Goal: Information Seeking & Learning: Check status

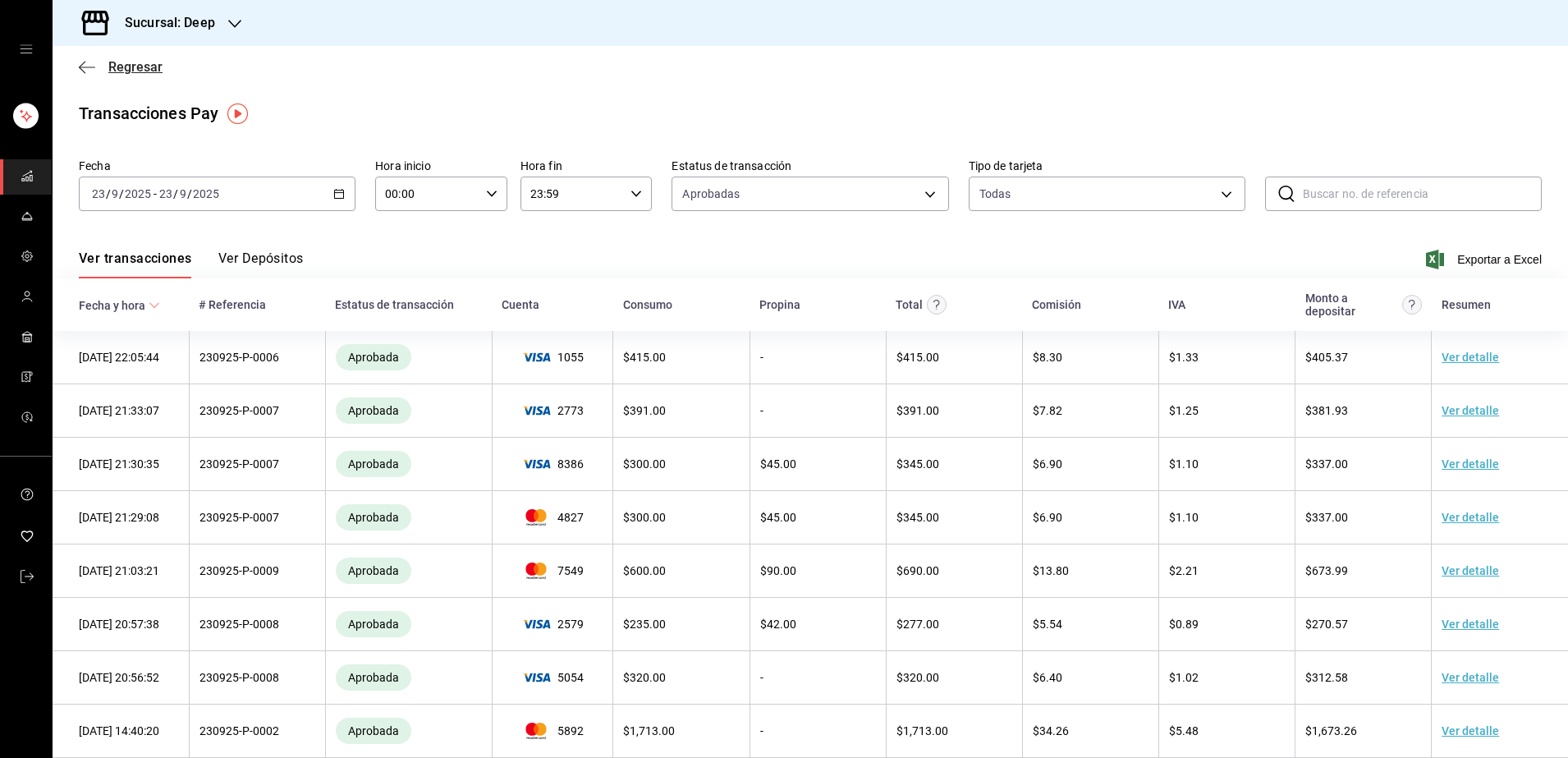
click at [83, 69] on icon "button" at bounding box center [87, 67] width 16 height 15
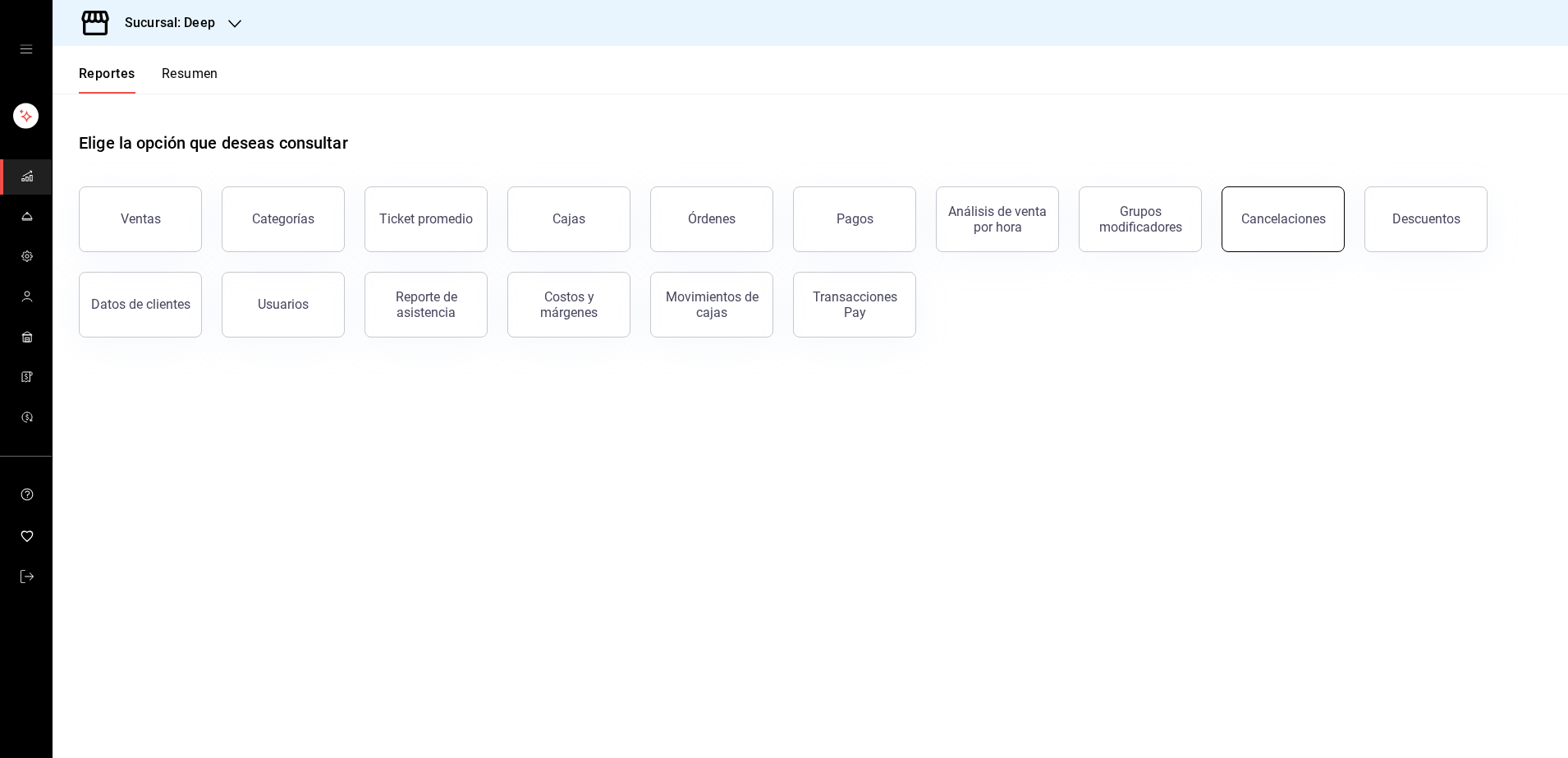
click at [1310, 232] on button "Cancelaciones" at bounding box center [1283, 219] width 123 height 66
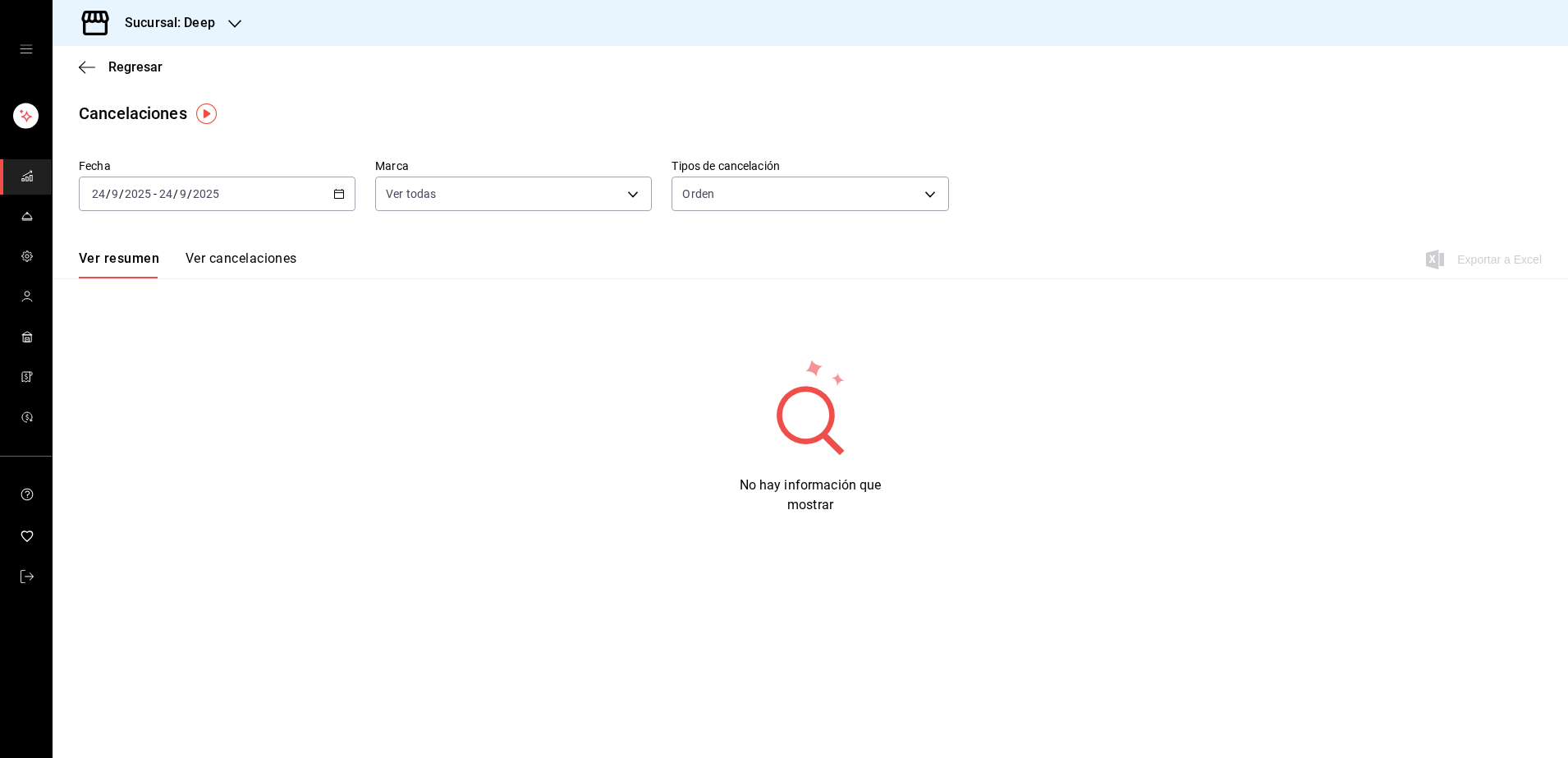
click at [225, 184] on div "[DATE] [DATE] - [DATE] [DATE]" at bounding box center [217, 194] width 277 height 35
click at [119, 430] on span "Rango de fechas" at bounding box center [156, 428] width 127 height 17
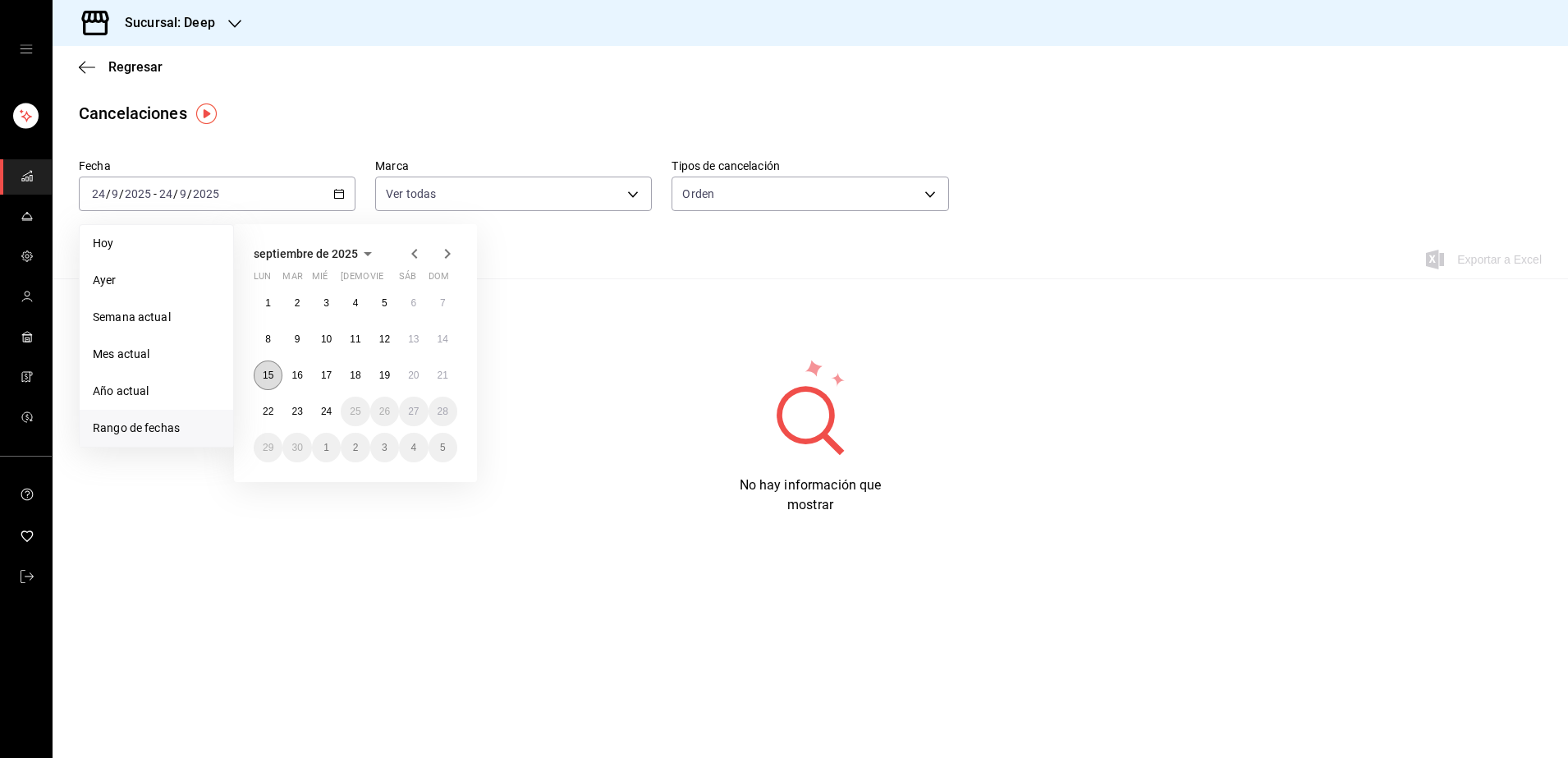
click at [264, 377] on abbr "15" at bounding box center [269, 375] width 11 height 12
click at [440, 379] on abbr "21" at bounding box center [443, 375] width 11 height 12
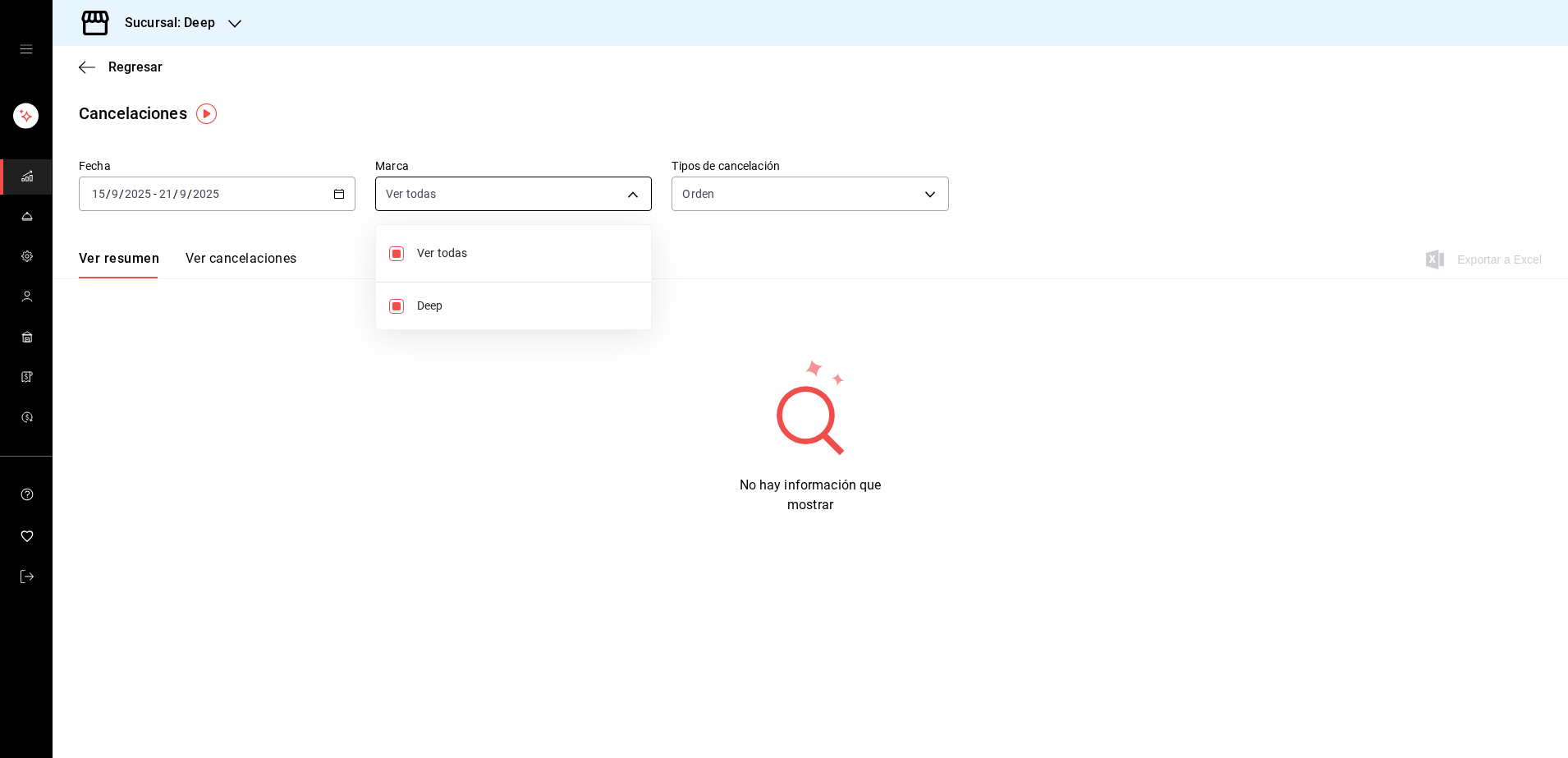
click at [630, 191] on body "Sucursal: Deep Regresar Cancelaciones Fecha [DATE] [DATE] - [DATE] [DATE] Marca…" at bounding box center [784, 379] width 1568 height 758
click at [630, 191] on div at bounding box center [784, 379] width 1568 height 758
click at [927, 196] on body "Sucursal: Deep Regresar Cancelaciones Fecha [DATE] [DATE] - [DATE] [DATE] Marca…" at bounding box center [784, 379] width 1568 height 758
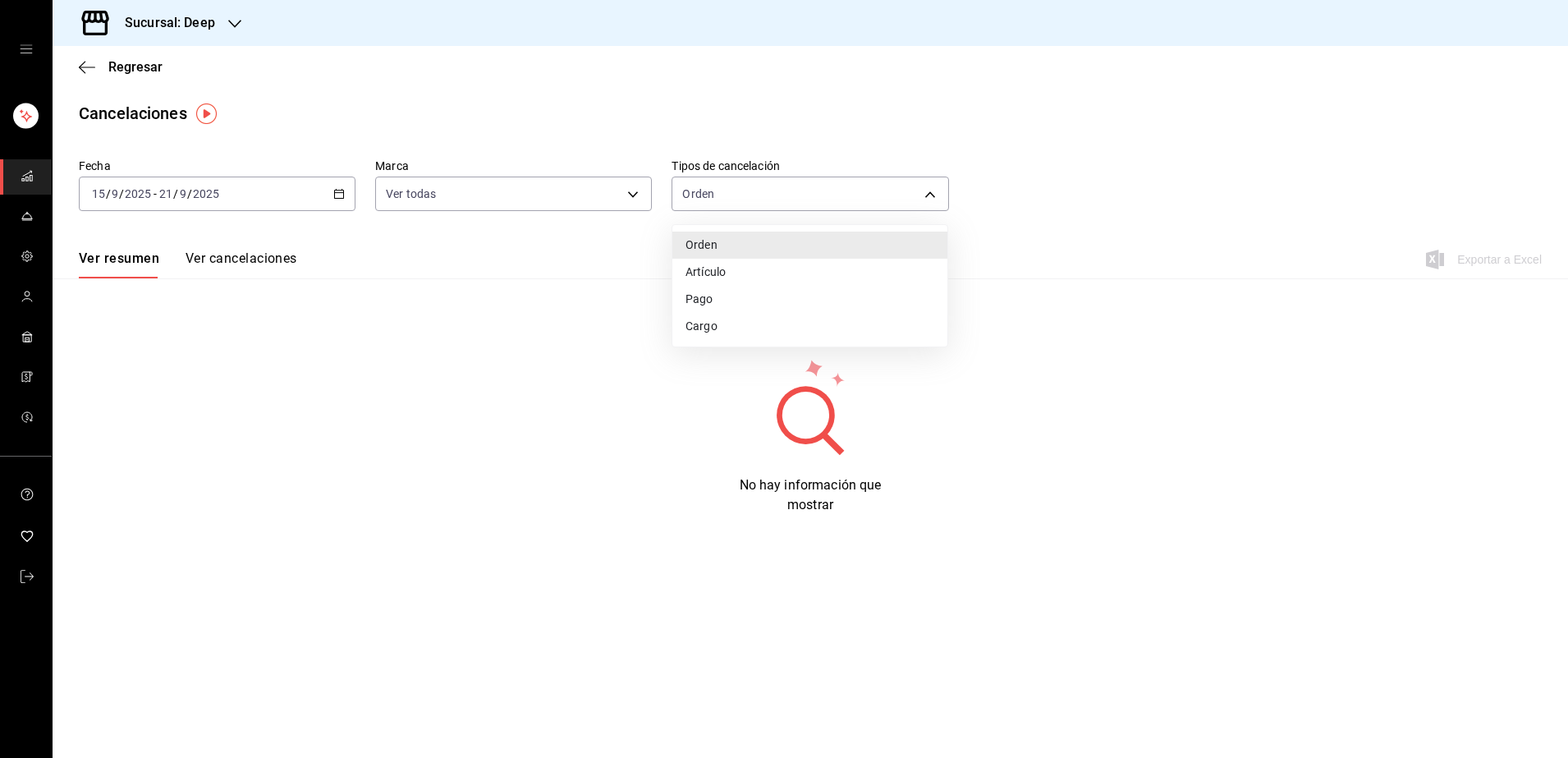
click at [700, 278] on li "Artículo" at bounding box center [810, 272] width 275 height 27
type input "ORDER_ITEM"
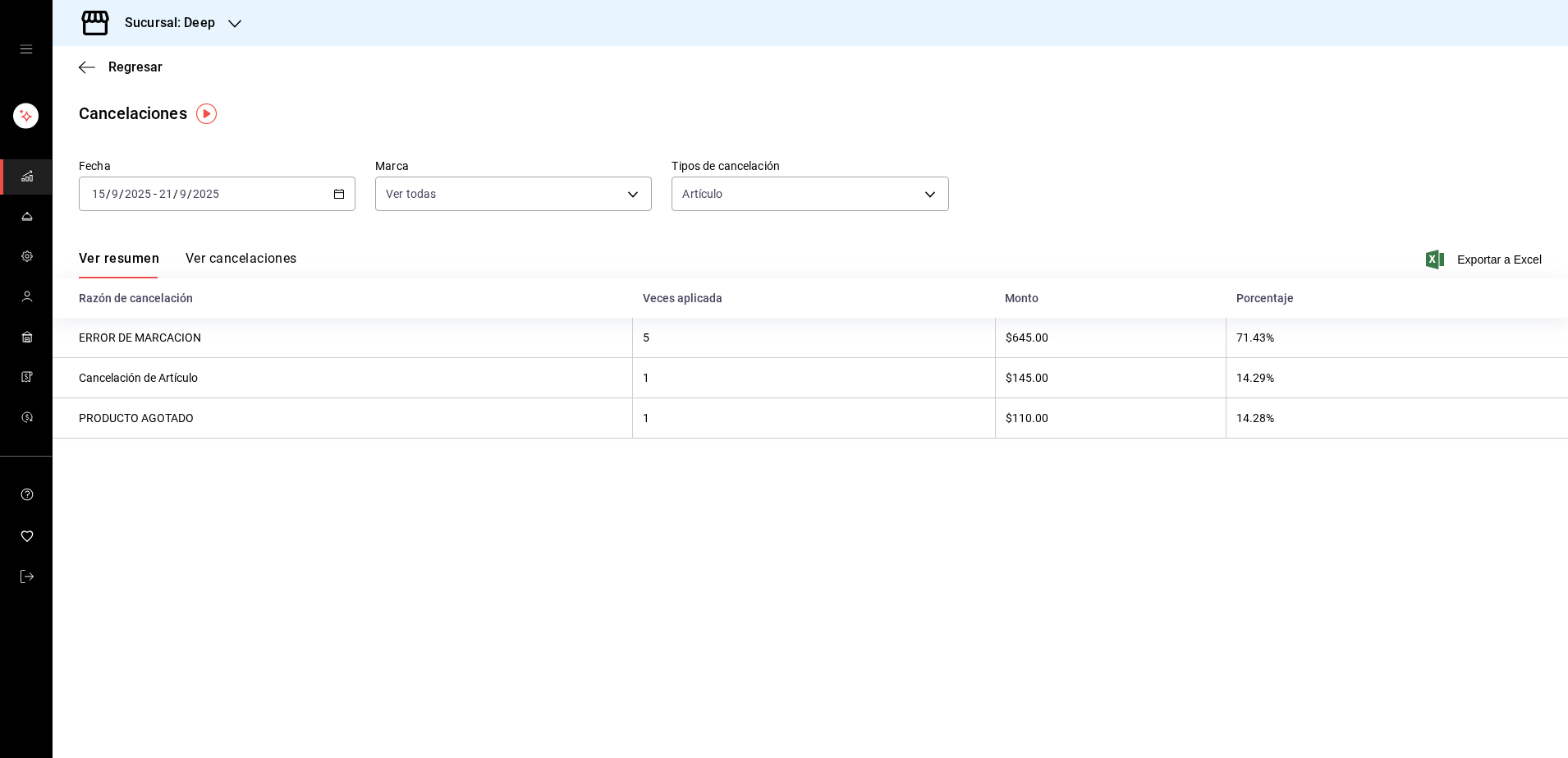
click at [273, 258] on button "Ver cancelaciones" at bounding box center [241, 264] width 112 height 27
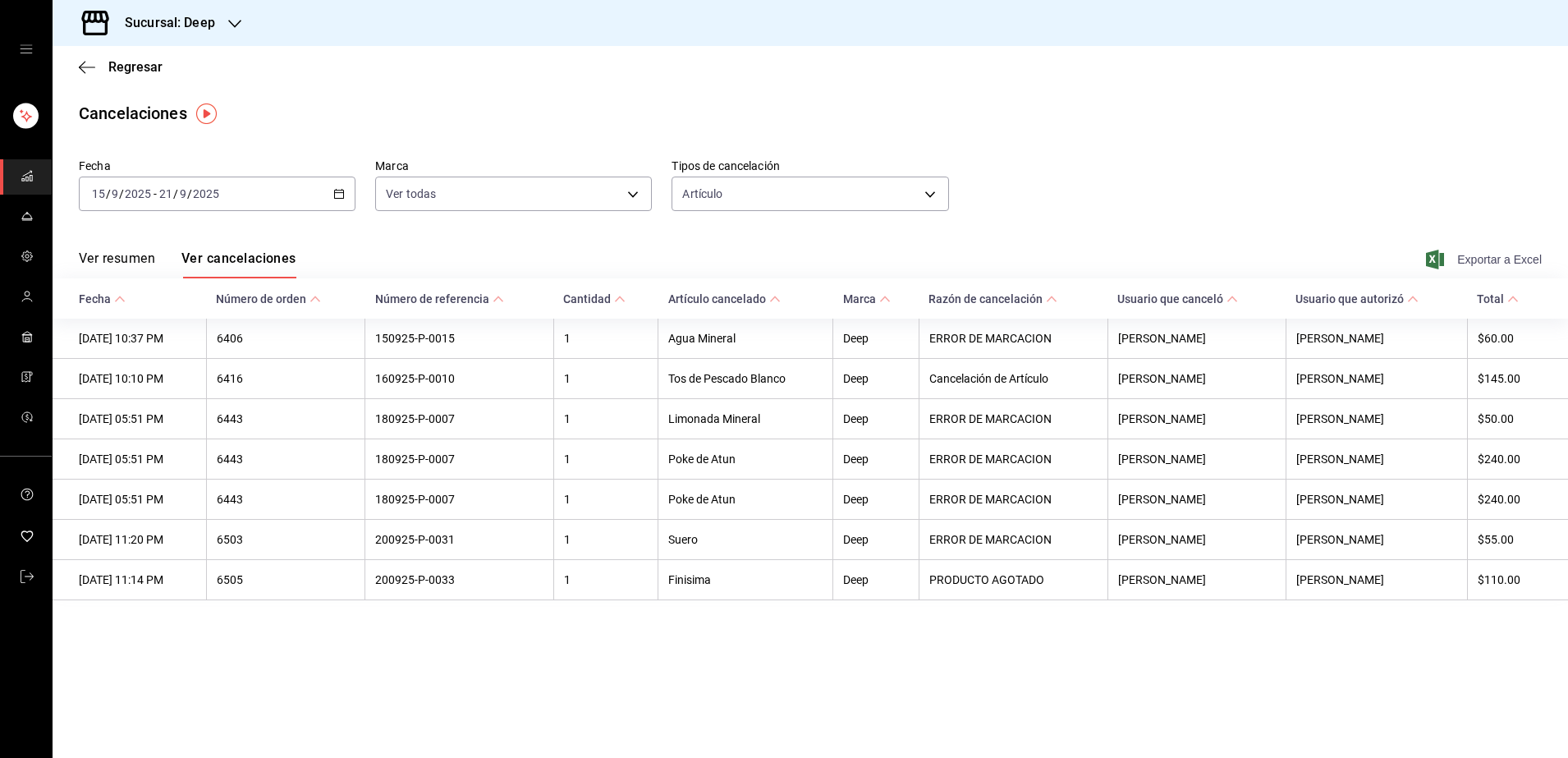
click at [1498, 256] on span "Exportar a Excel" at bounding box center [1485, 258] width 113 height 19
click at [89, 67] on icon "button" at bounding box center [87, 67] width 16 height 1
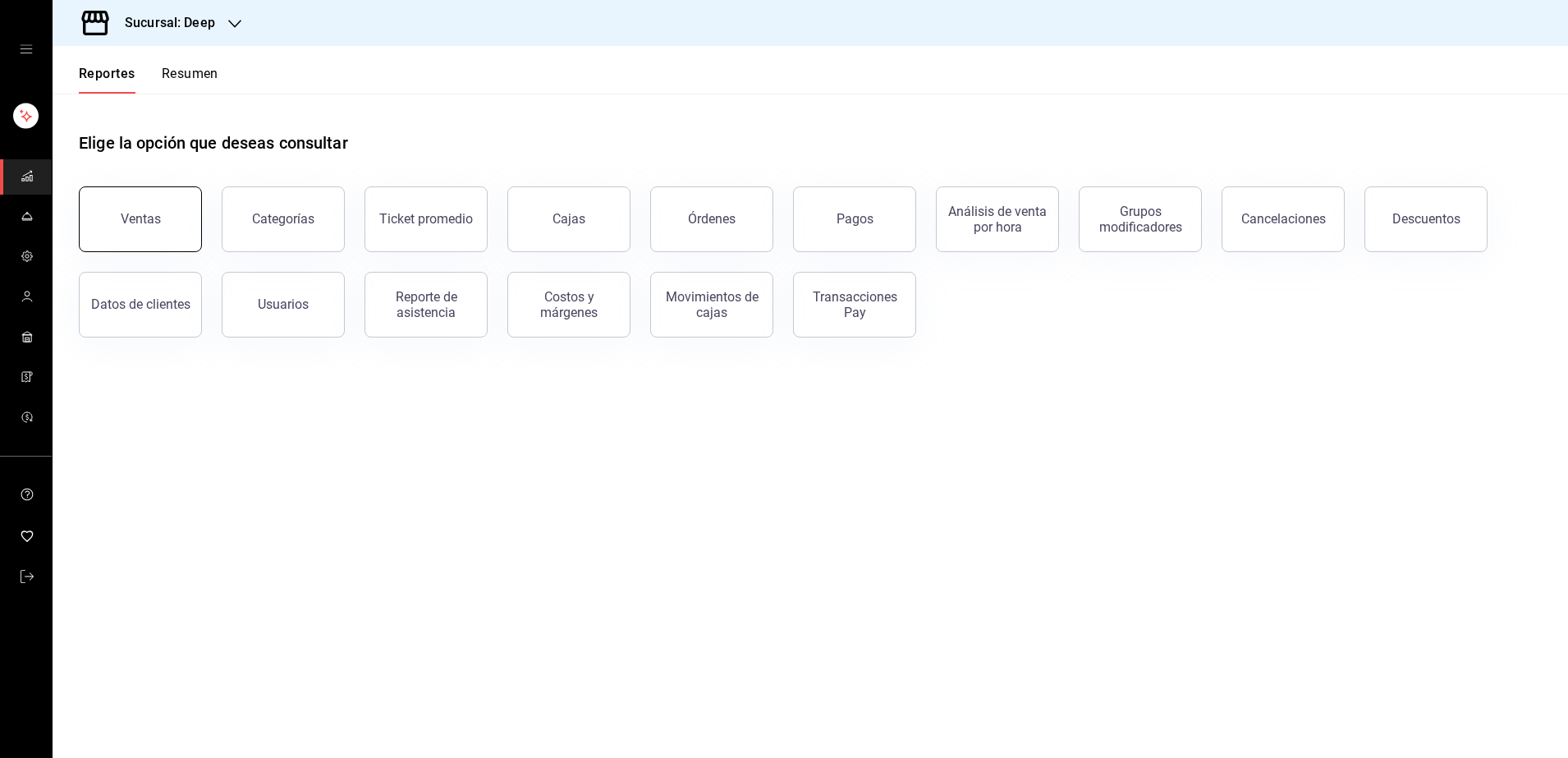
click at [124, 213] on div "Ventas" at bounding box center [141, 218] width 40 height 16
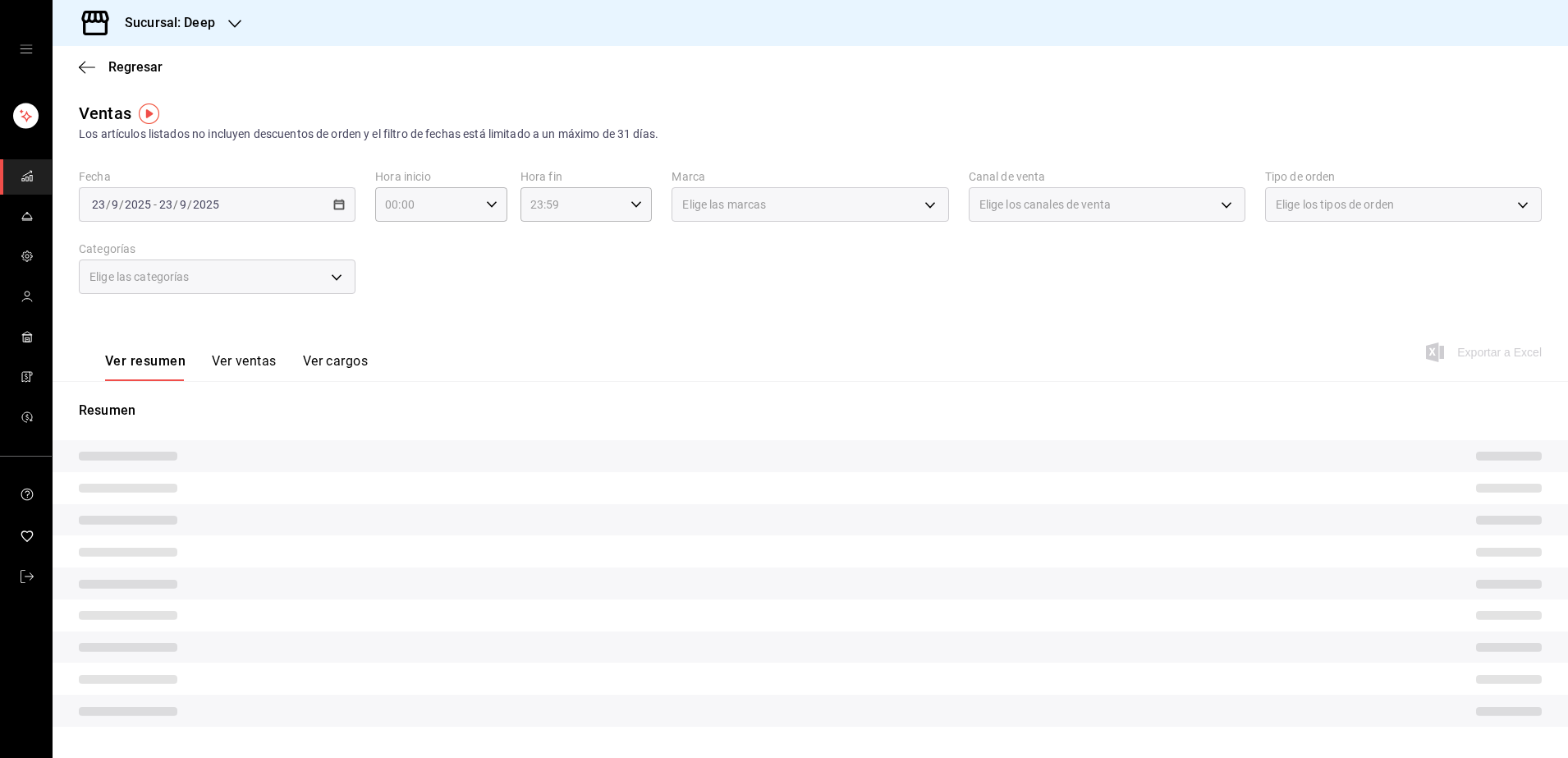
click at [85, 75] on div "Regresar" at bounding box center [809, 67] width 1515 height 42
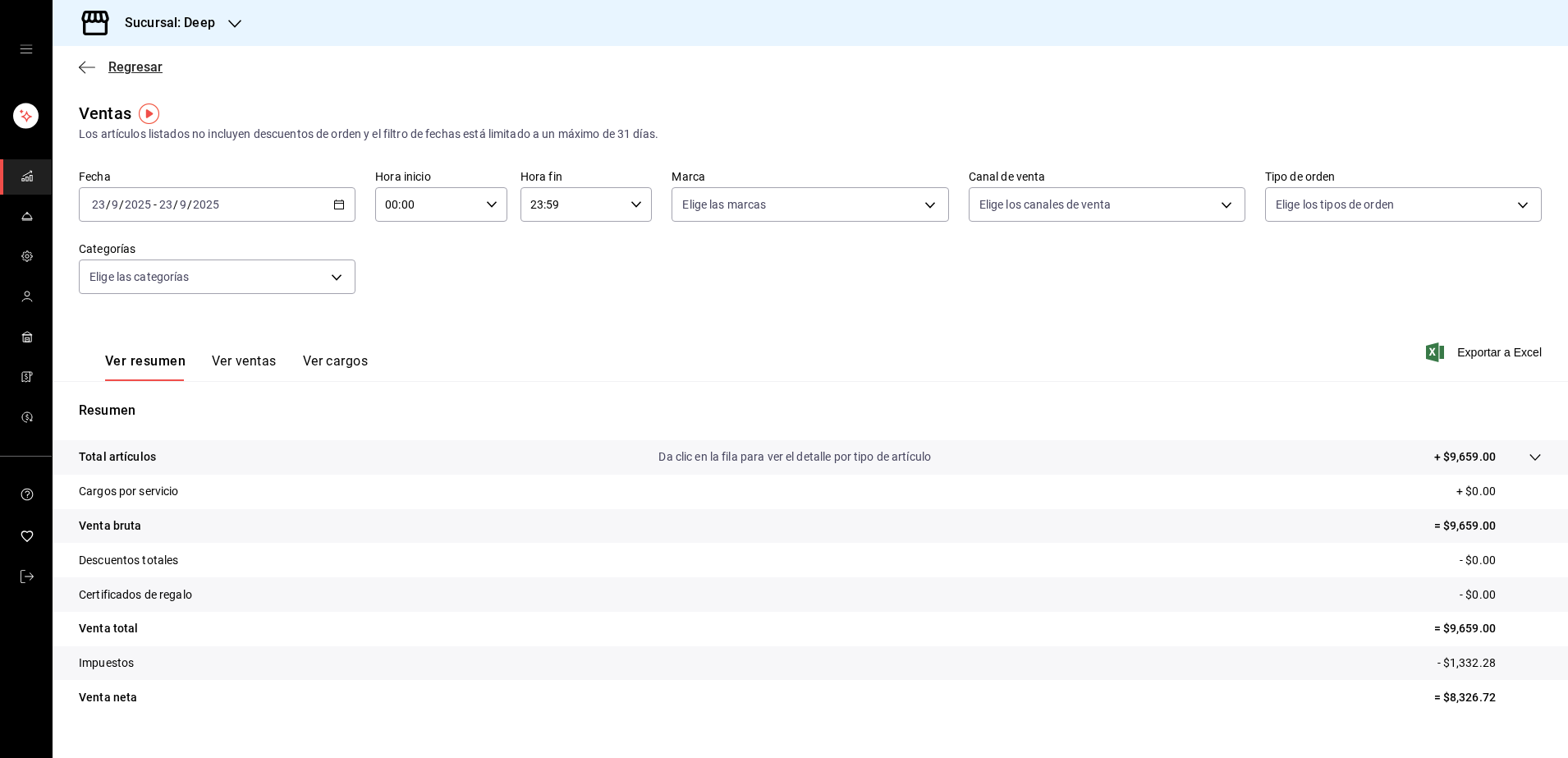
click at [87, 62] on icon "button" at bounding box center [87, 67] width 16 height 15
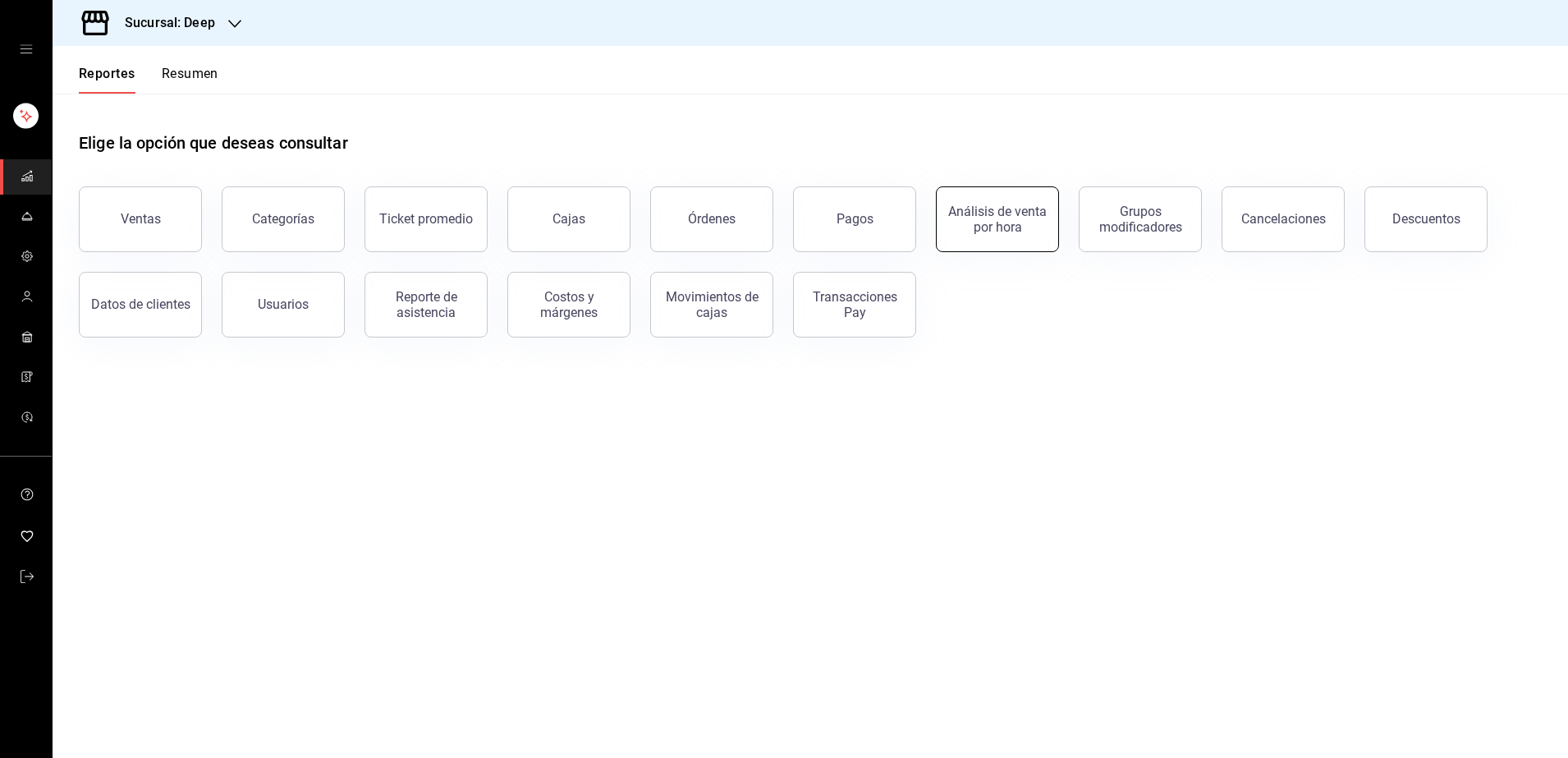
click at [991, 208] on div "Análisis de venta por hora" at bounding box center [997, 219] width 102 height 31
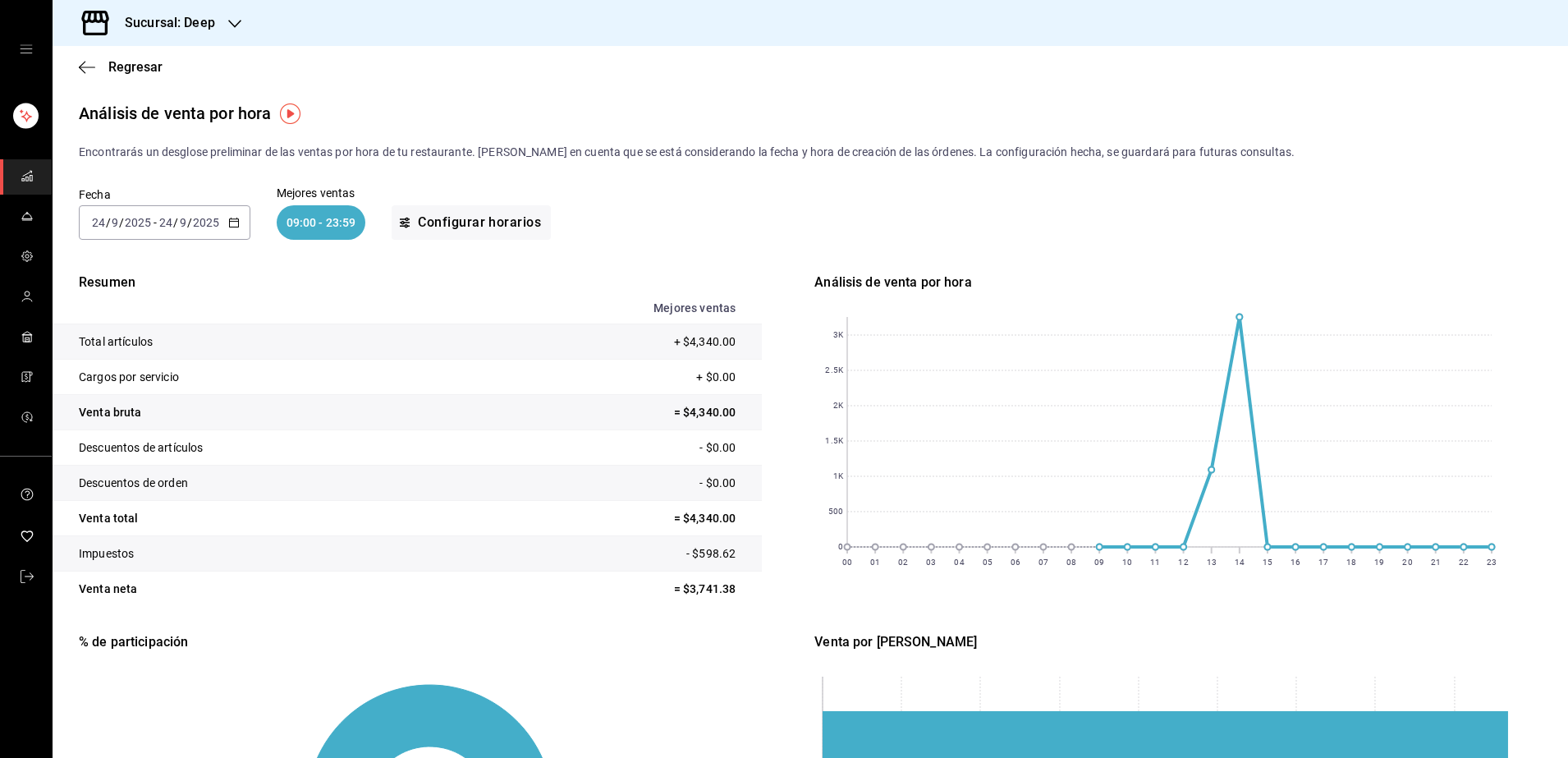
click at [161, 213] on div "[DATE] [DATE] - [DATE] [DATE]" at bounding box center [164, 223] width 171 height 35
click at [131, 464] on span "Rango de fechas" at bounding box center [156, 456] width 127 height 17
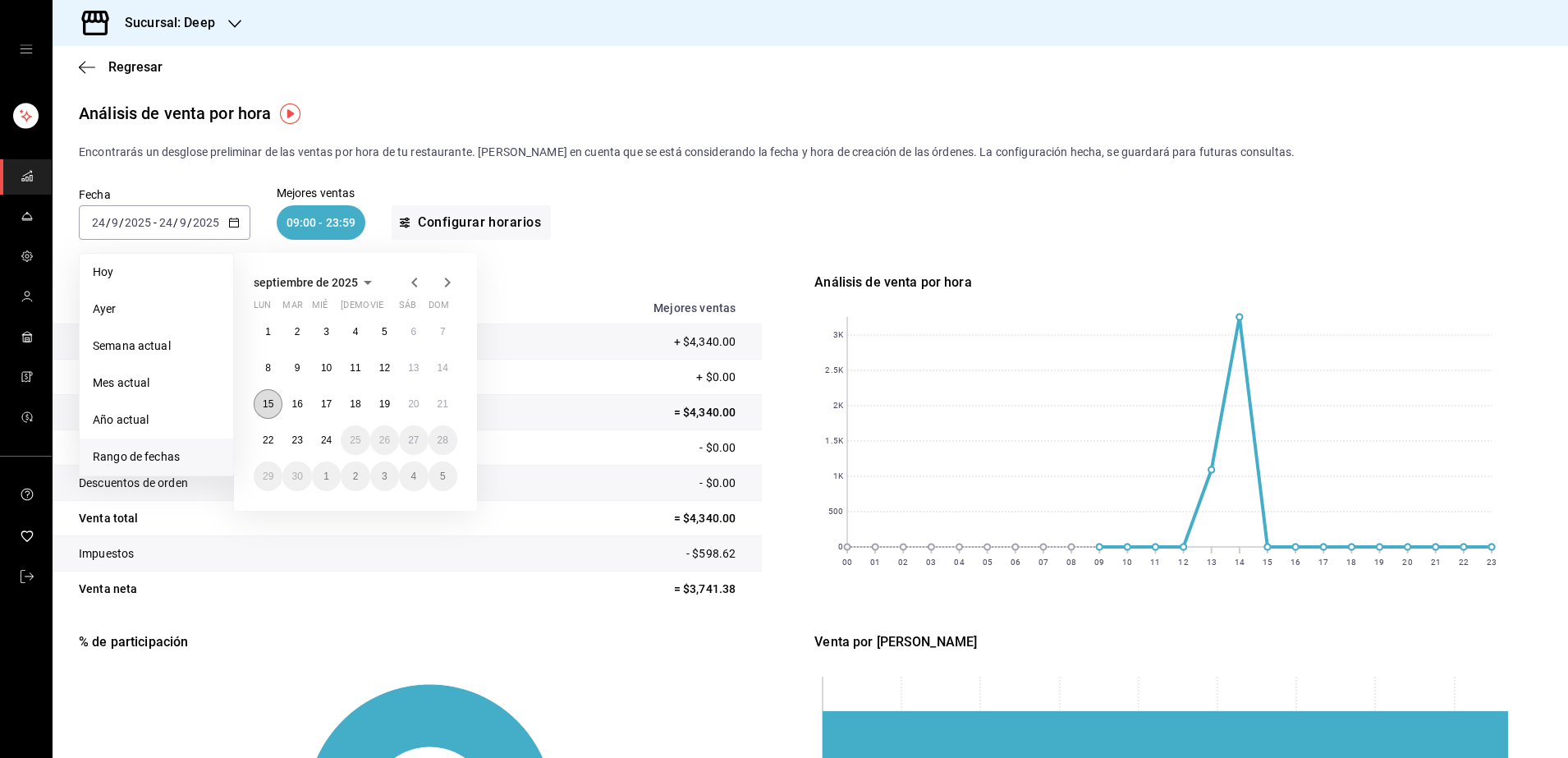
click at [270, 405] on abbr "15" at bounding box center [269, 403] width 11 height 12
click at [447, 417] on button "21" at bounding box center [443, 404] width 28 height 29
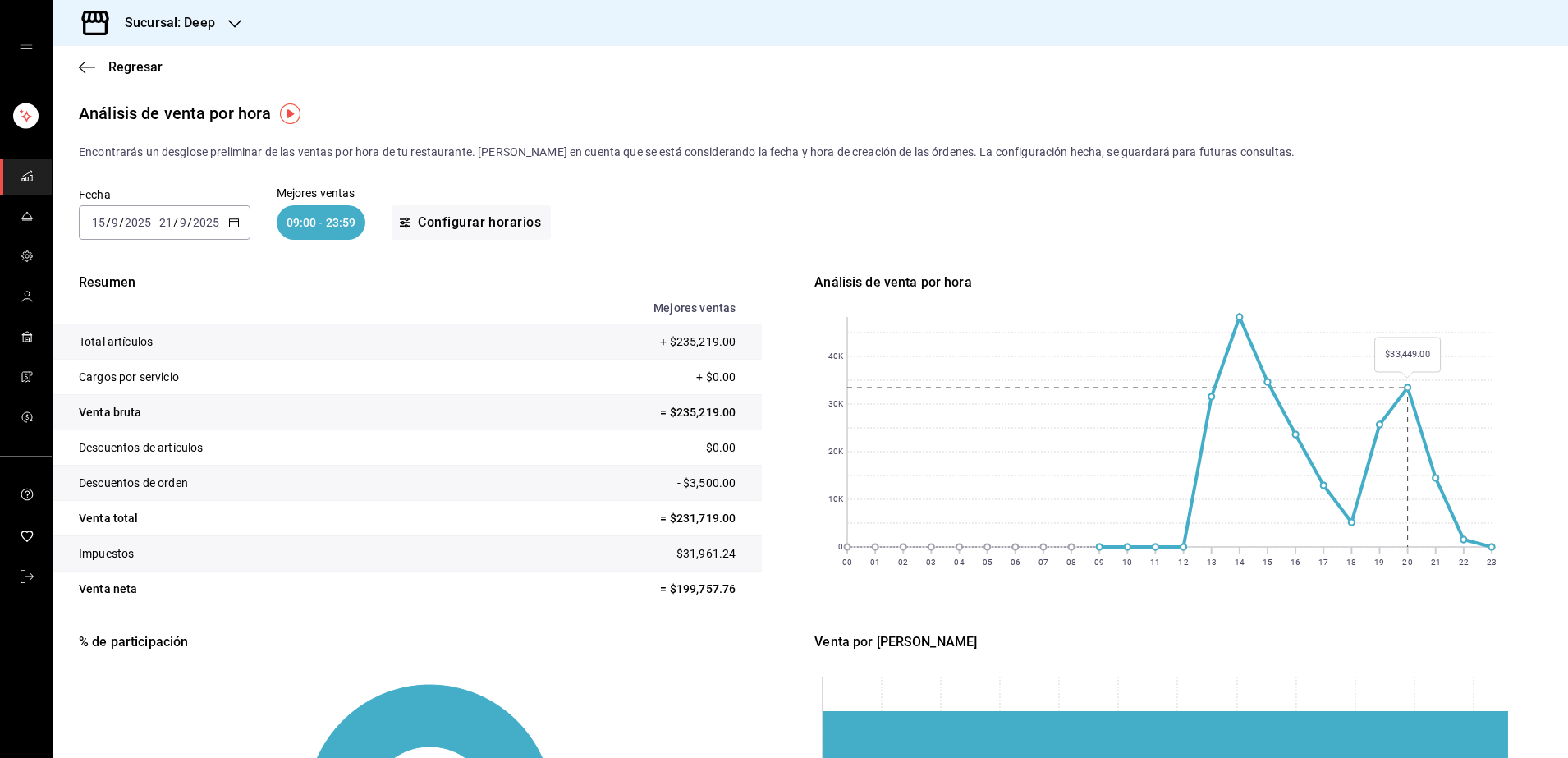
drag, startPoint x: 1003, startPoint y: 756, endPoint x: 1385, endPoint y: 347, distance: 559.6
click at [1385, 347] on rect at bounding box center [1168, 432] width 644 height 230
click at [87, 65] on icon "button" at bounding box center [87, 67] width 16 height 15
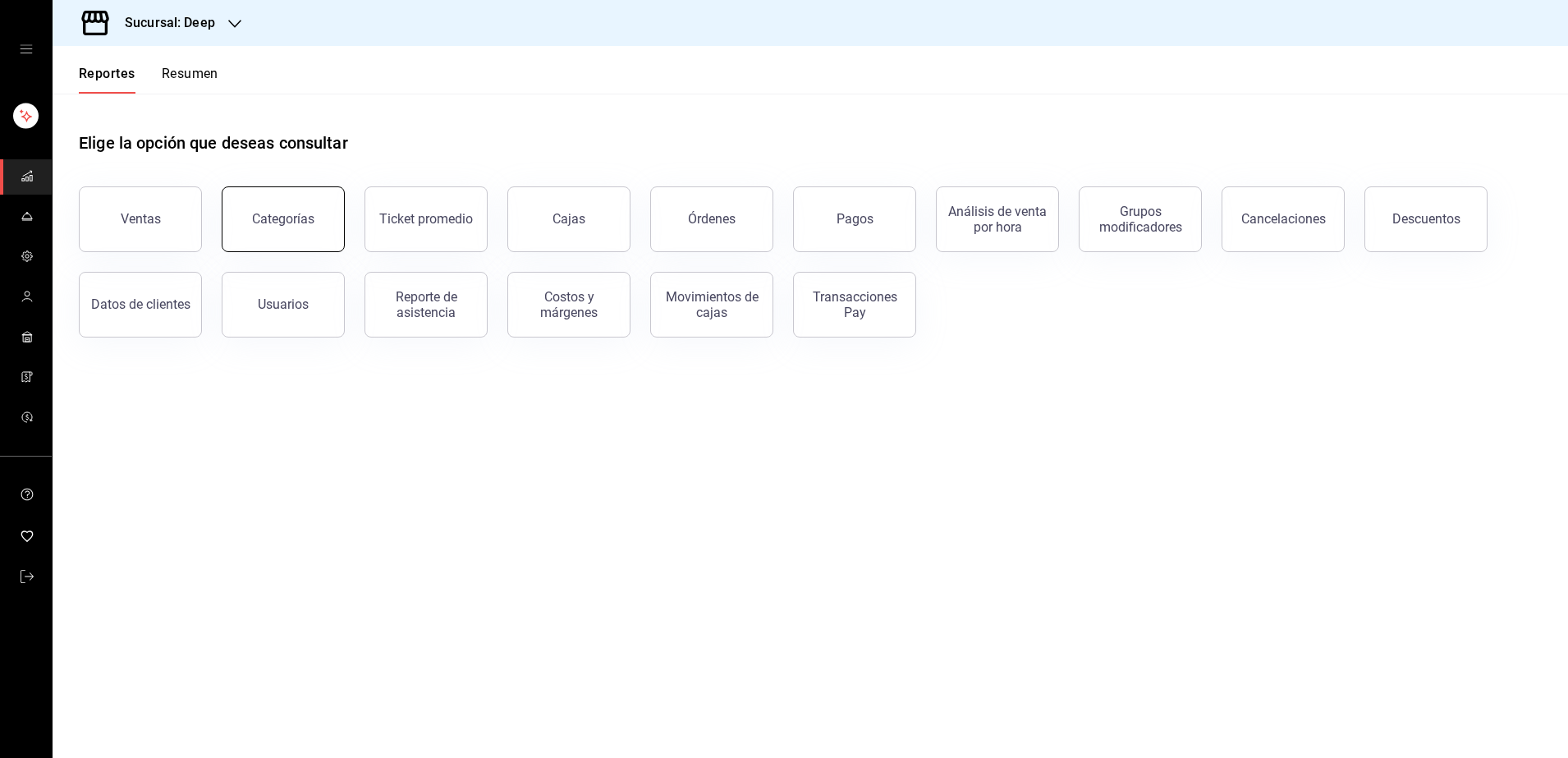
click at [321, 233] on button "Categorías" at bounding box center [283, 219] width 123 height 66
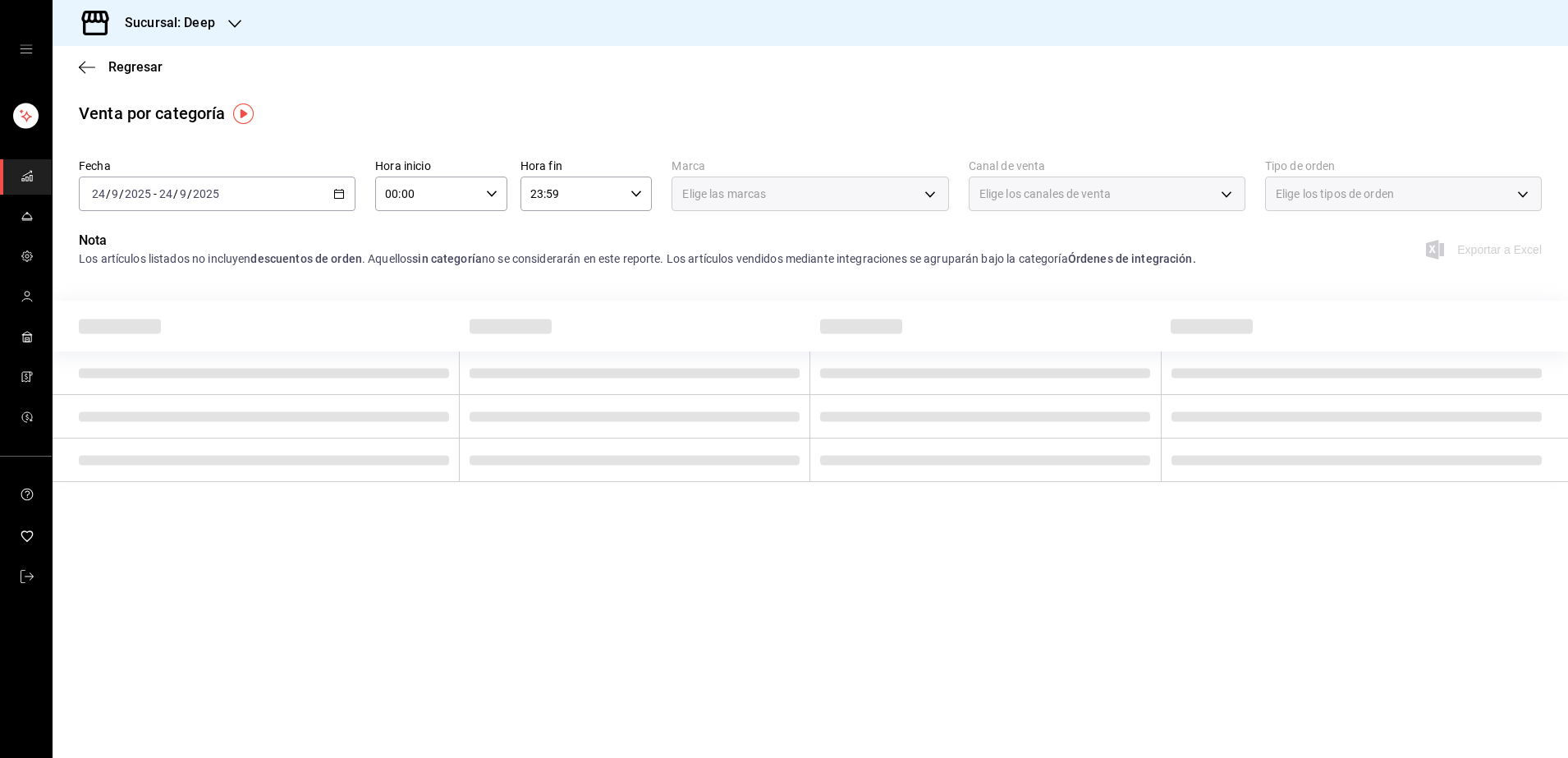
click at [252, 200] on div "[DATE] [DATE] - [DATE] [DATE]" at bounding box center [217, 194] width 277 height 35
click at [148, 429] on span "Rango de fechas" at bounding box center [156, 428] width 127 height 17
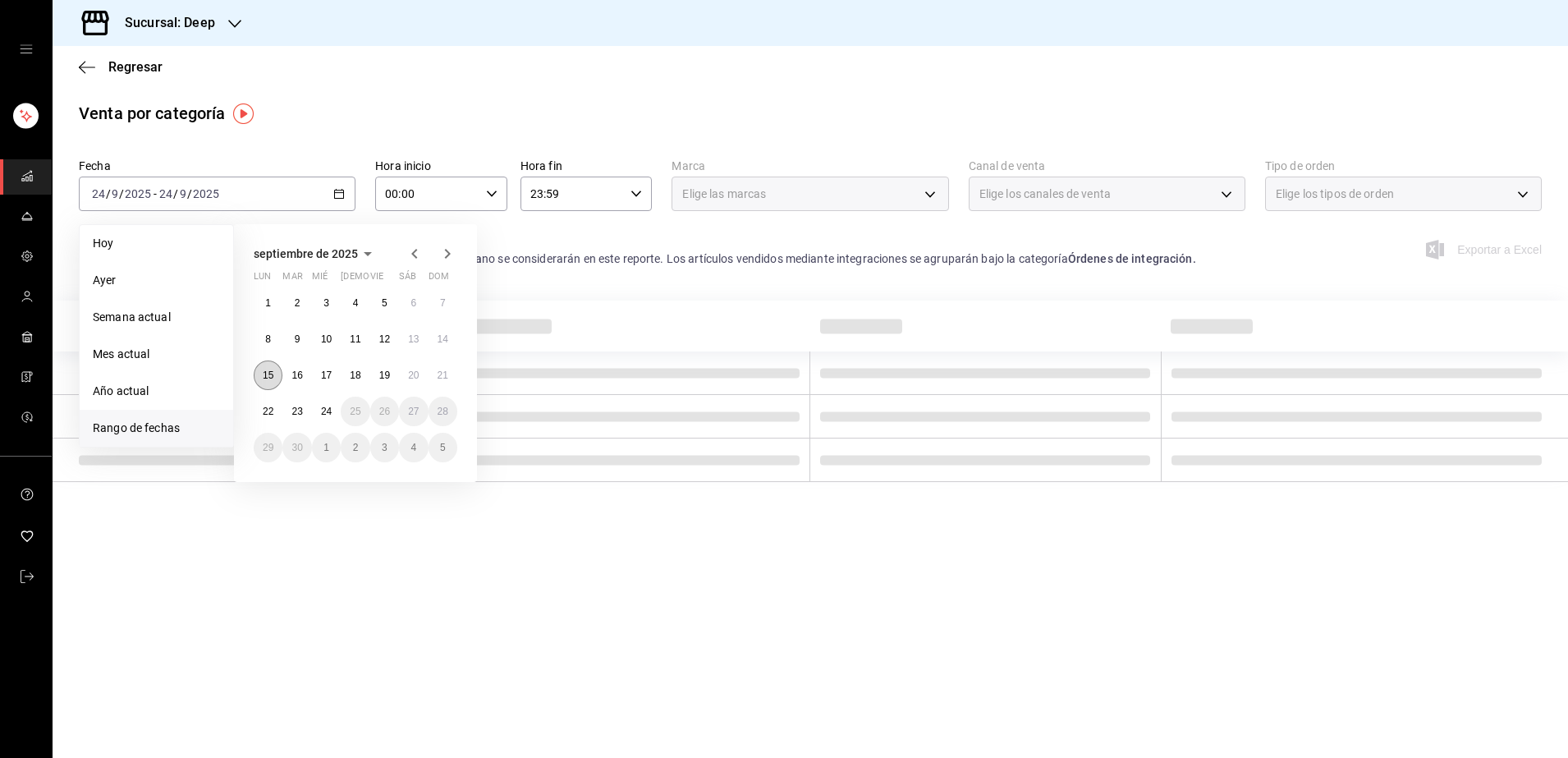
click at [266, 385] on button "15" at bounding box center [268, 375] width 28 height 29
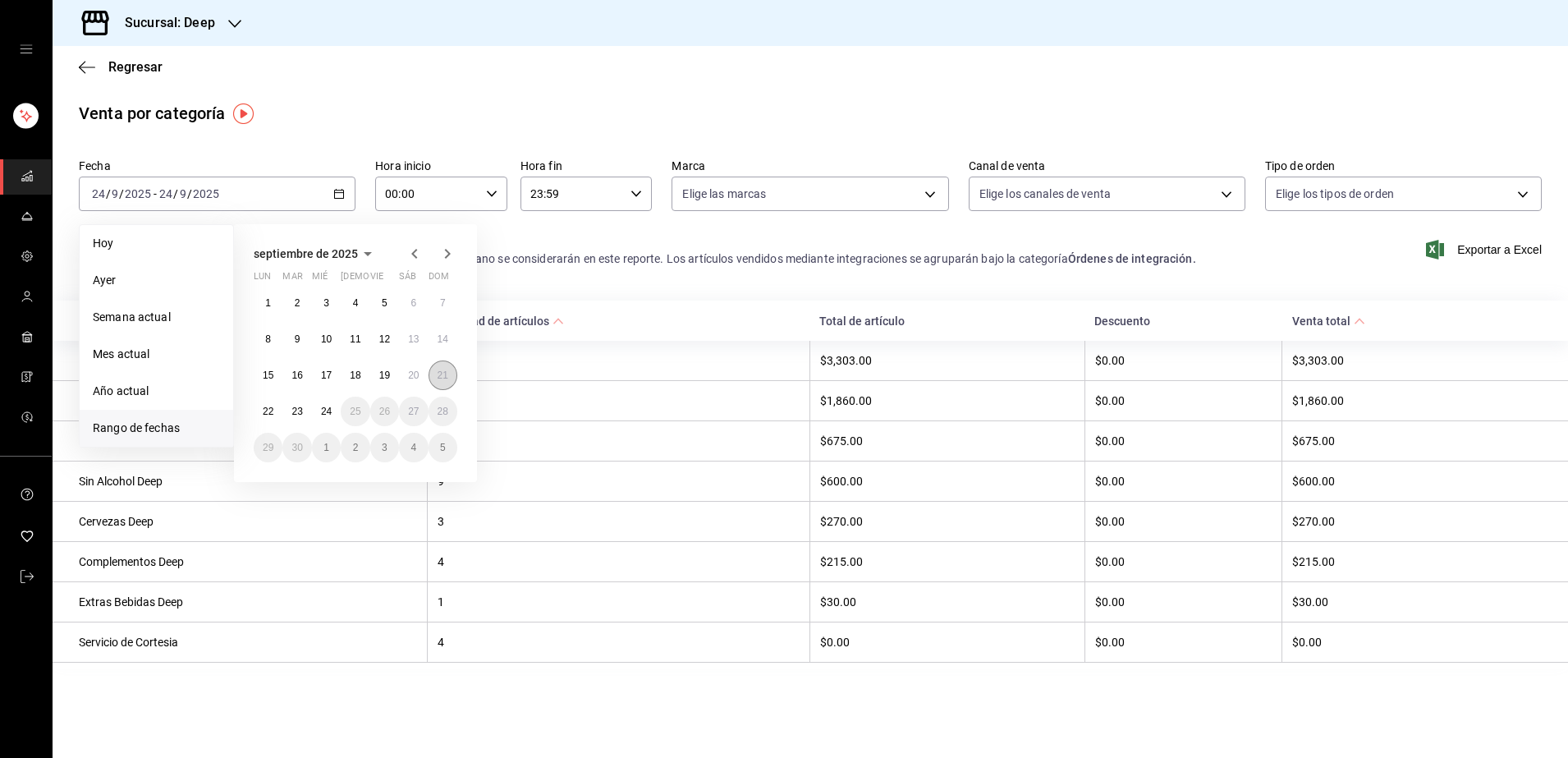
click at [437, 381] on button "21" at bounding box center [443, 375] width 28 height 29
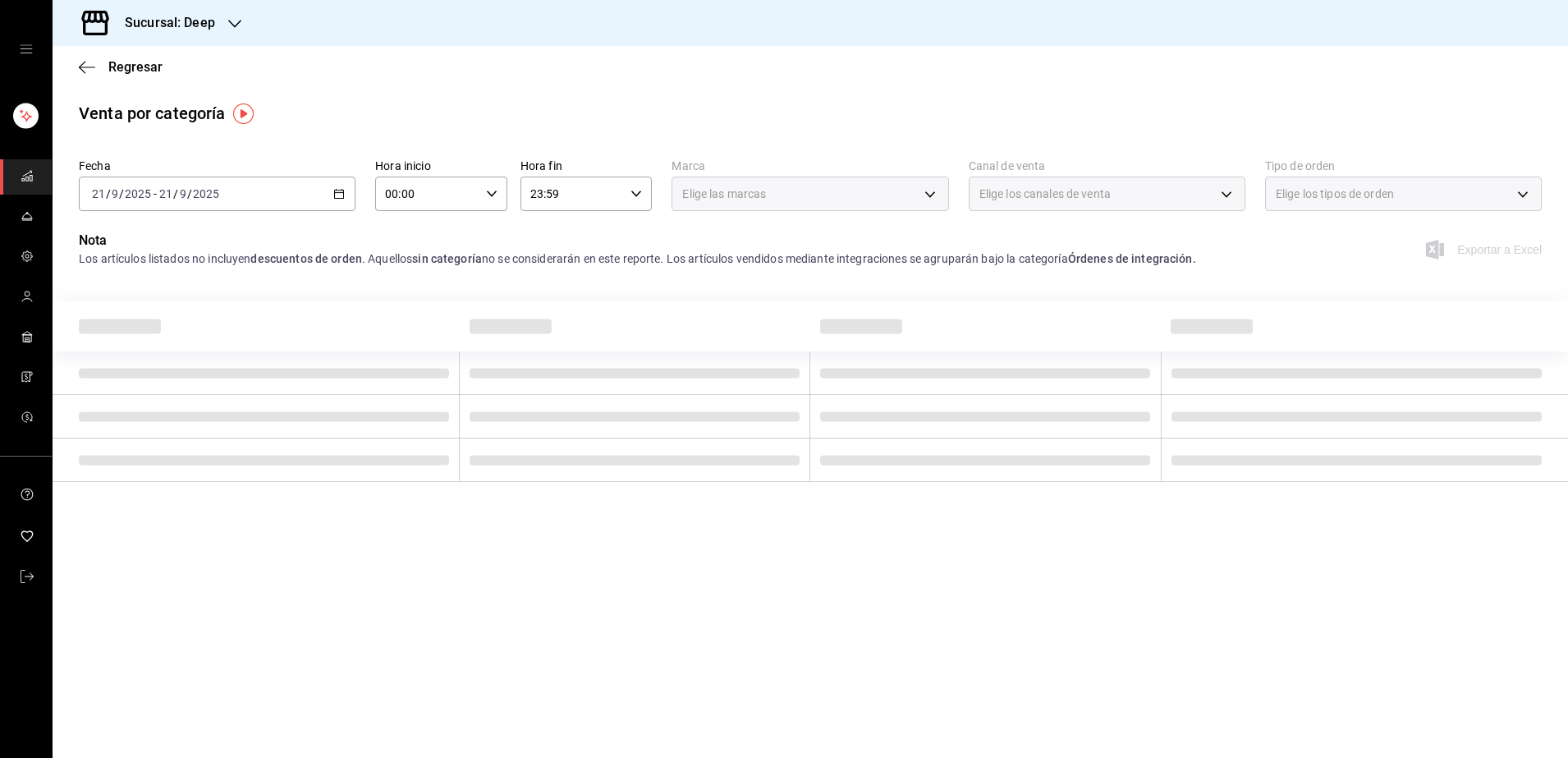
click at [437, 381] on td at bounding box center [256, 372] width 407 height 43
click at [229, 199] on div "[DATE] [DATE] - [DATE] [DATE]" at bounding box center [217, 194] width 277 height 35
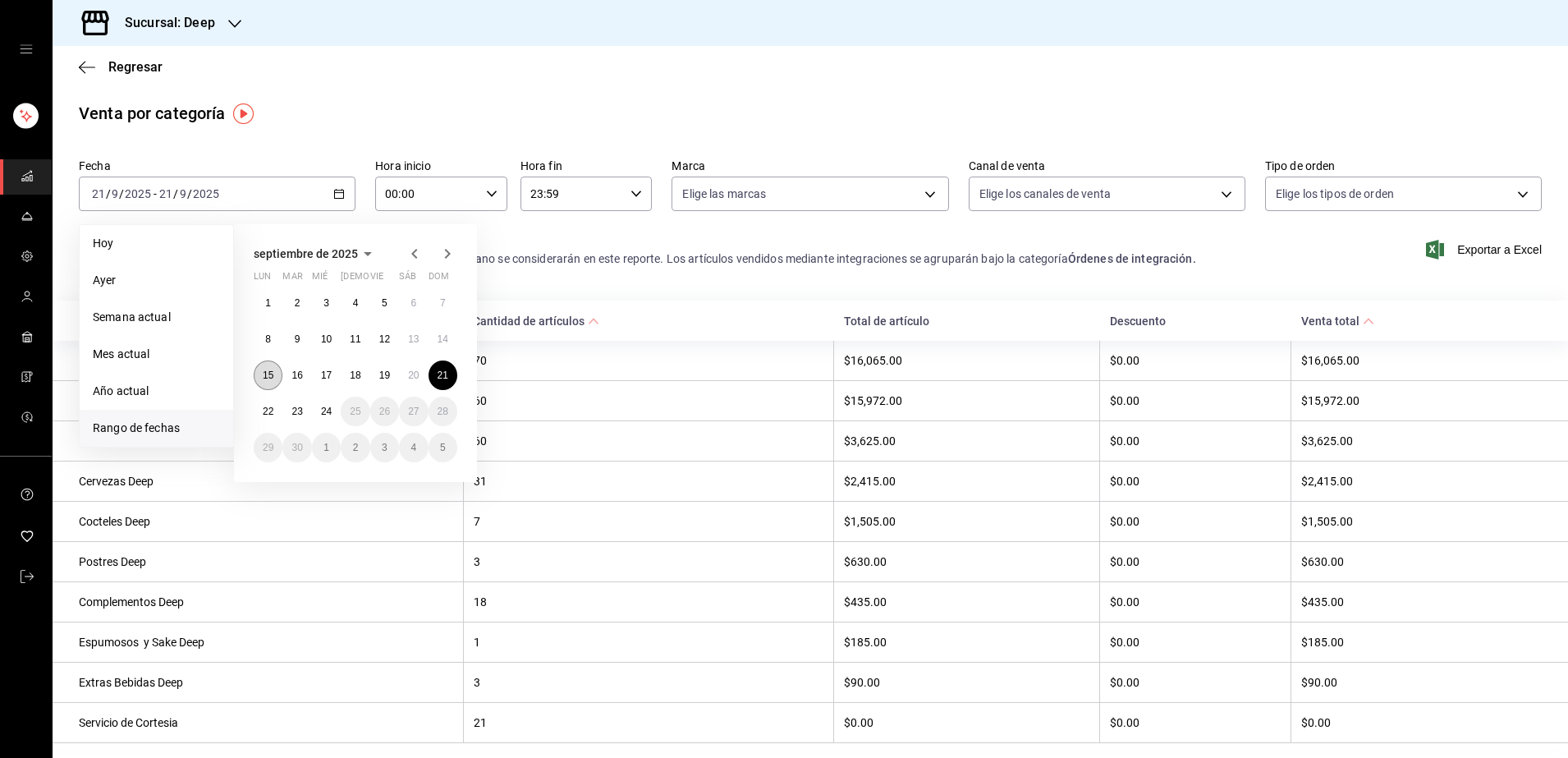
click at [274, 374] on button "15" at bounding box center [268, 375] width 28 height 29
click at [444, 383] on button "21" at bounding box center [443, 375] width 28 height 29
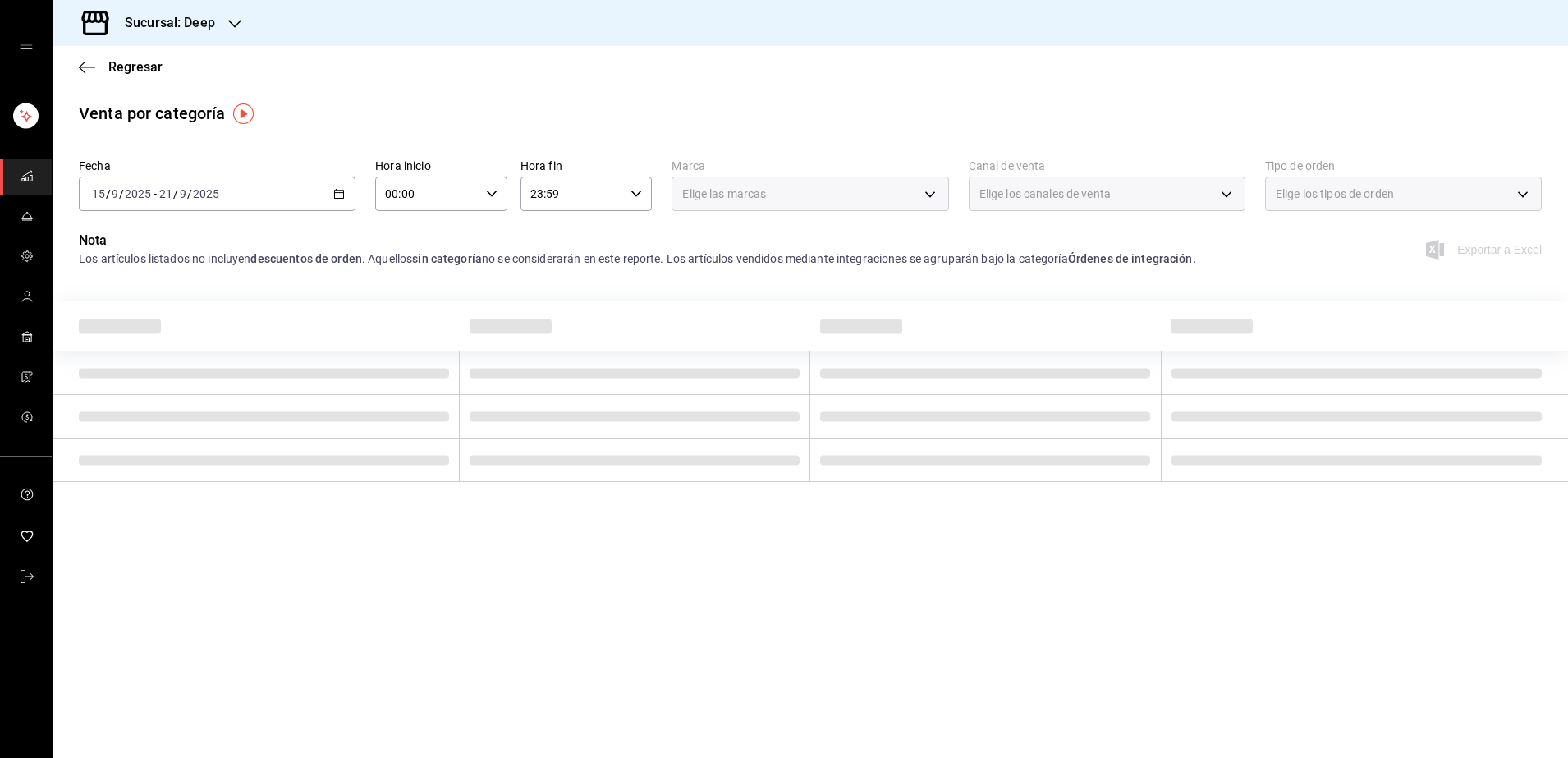
click at [923, 200] on div "Elige las marcas" at bounding box center [810, 194] width 277 height 35
click at [936, 191] on div "Elige las marcas" at bounding box center [810, 194] width 277 height 35
click at [895, 191] on div "Elige las marcas" at bounding box center [810, 194] width 277 height 35
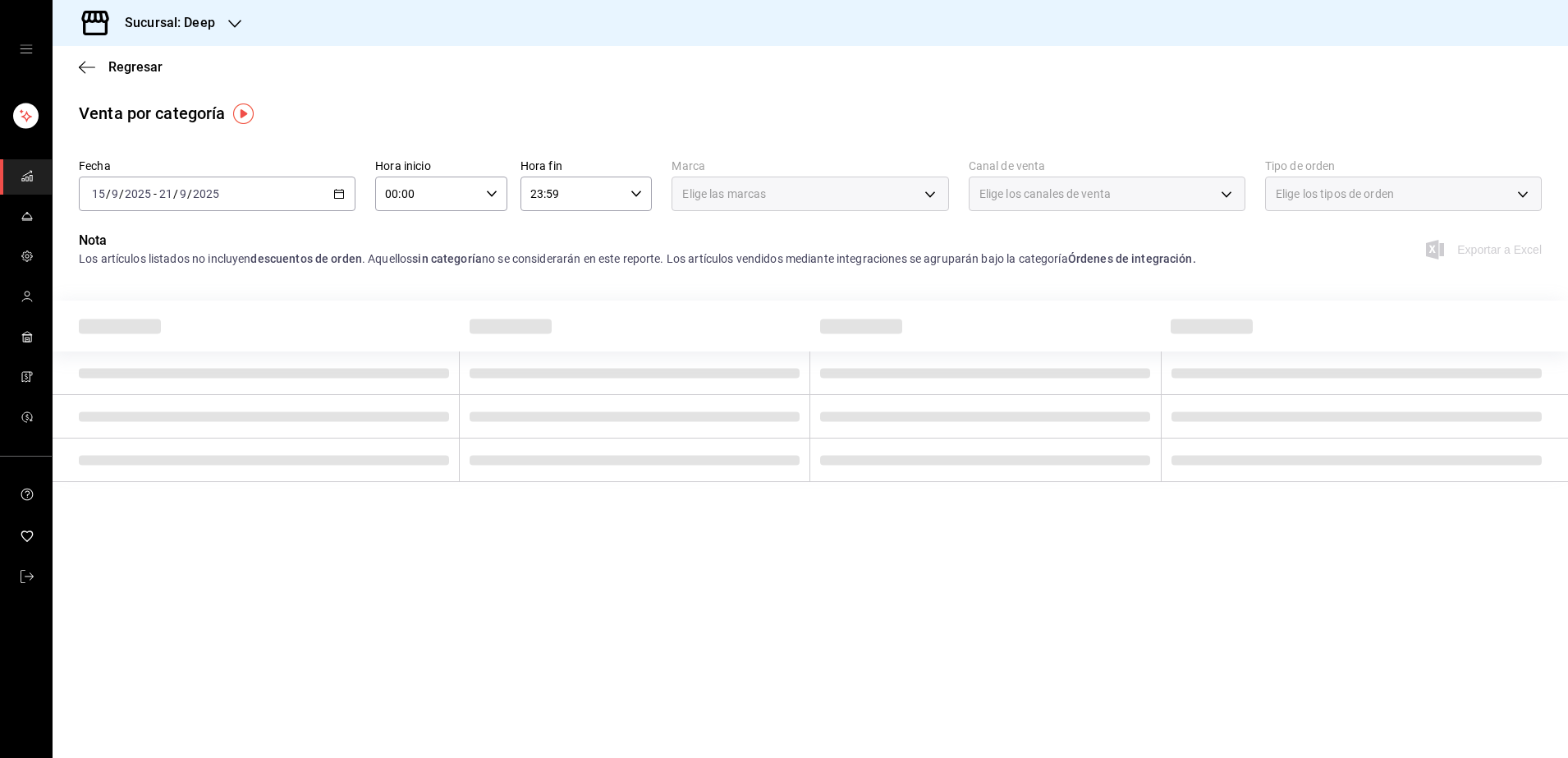
click at [895, 191] on div "Elige las marcas" at bounding box center [810, 194] width 277 height 35
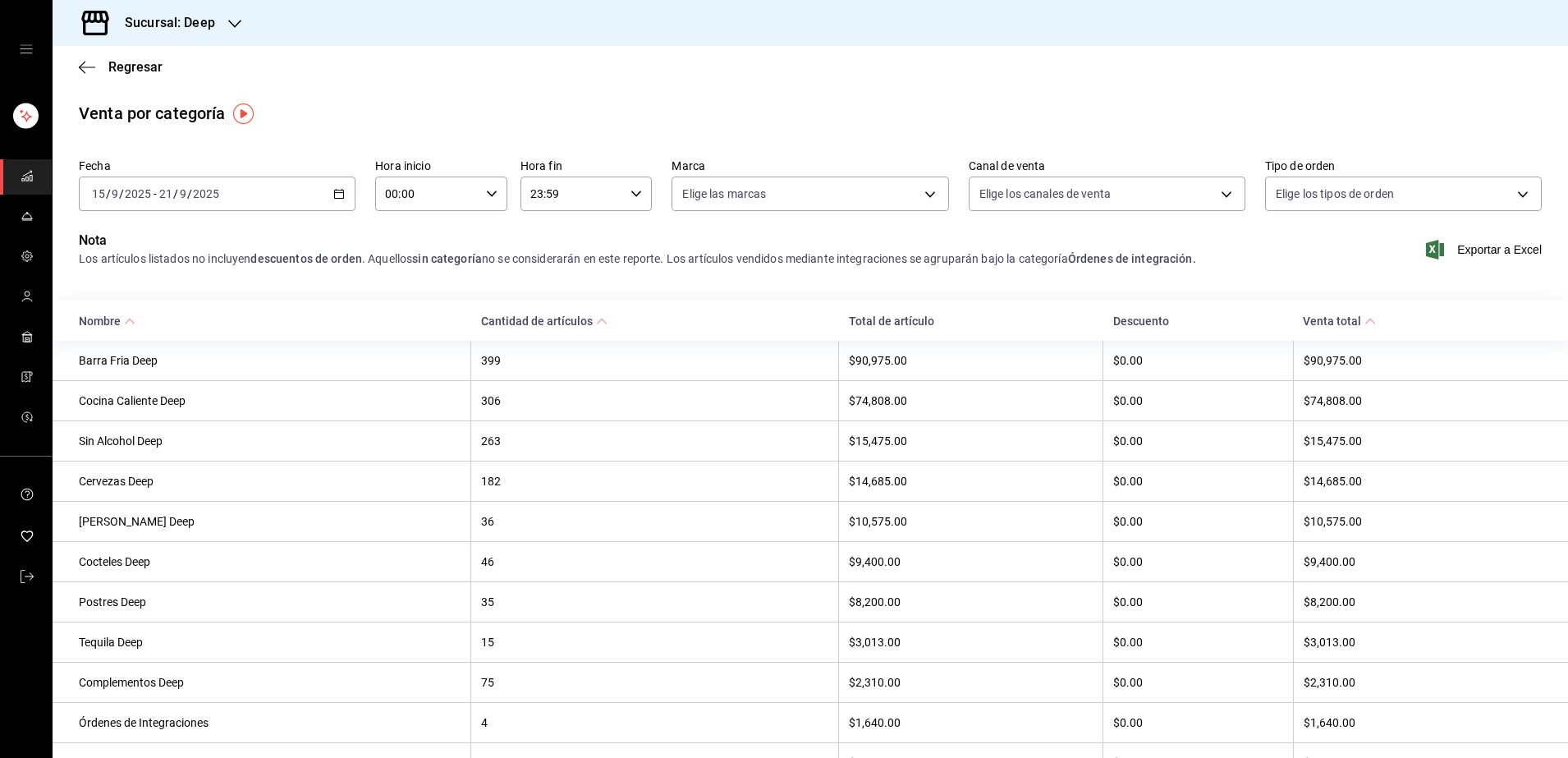
click at [714, 494] on th "182" at bounding box center [654, 481] width 367 height 40
click at [894, 203] on body "Sucursal: Deep Regresar Venta por categoría Fecha [DATE] [DATE] - [DATE] [DATE]…" at bounding box center [784, 379] width 1568 height 758
click at [685, 319] on li "Deep" at bounding box center [802, 313] width 271 height 37
type input "4a277d3d-b871-4e54-9010-bb562c7bff6e"
checkbox input "true"
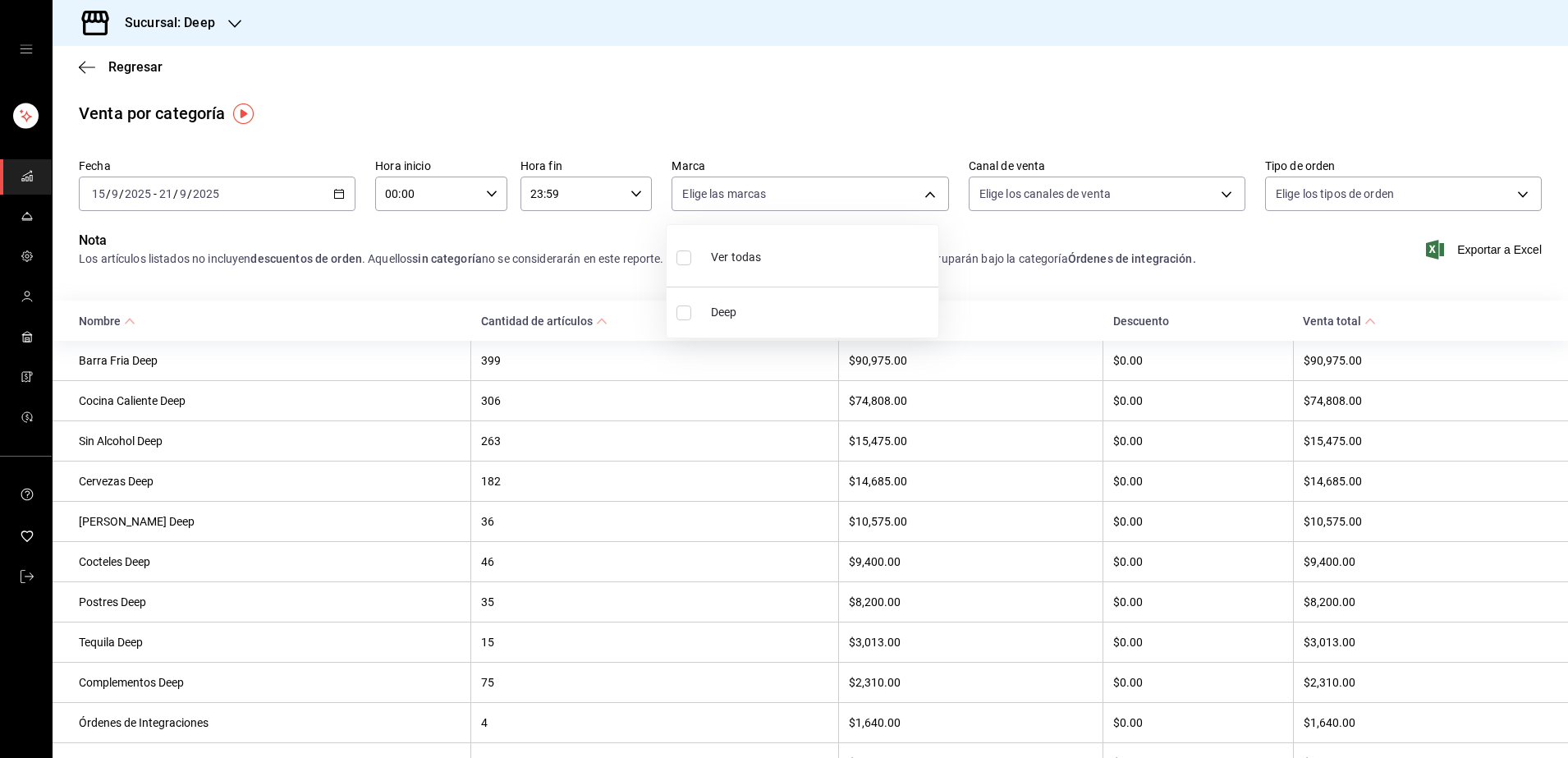
checkbox input "true"
click at [1212, 200] on div at bounding box center [784, 379] width 1568 height 758
click at [1212, 200] on div "Ver todas Deep" at bounding box center [784, 379] width 1568 height 758
click at [1158, 207] on body "Sucursal: Deep Regresar Venta por categoría Fecha [DATE] [DATE] - [DATE] [DATE]…" at bounding box center [784, 379] width 1568 height 758
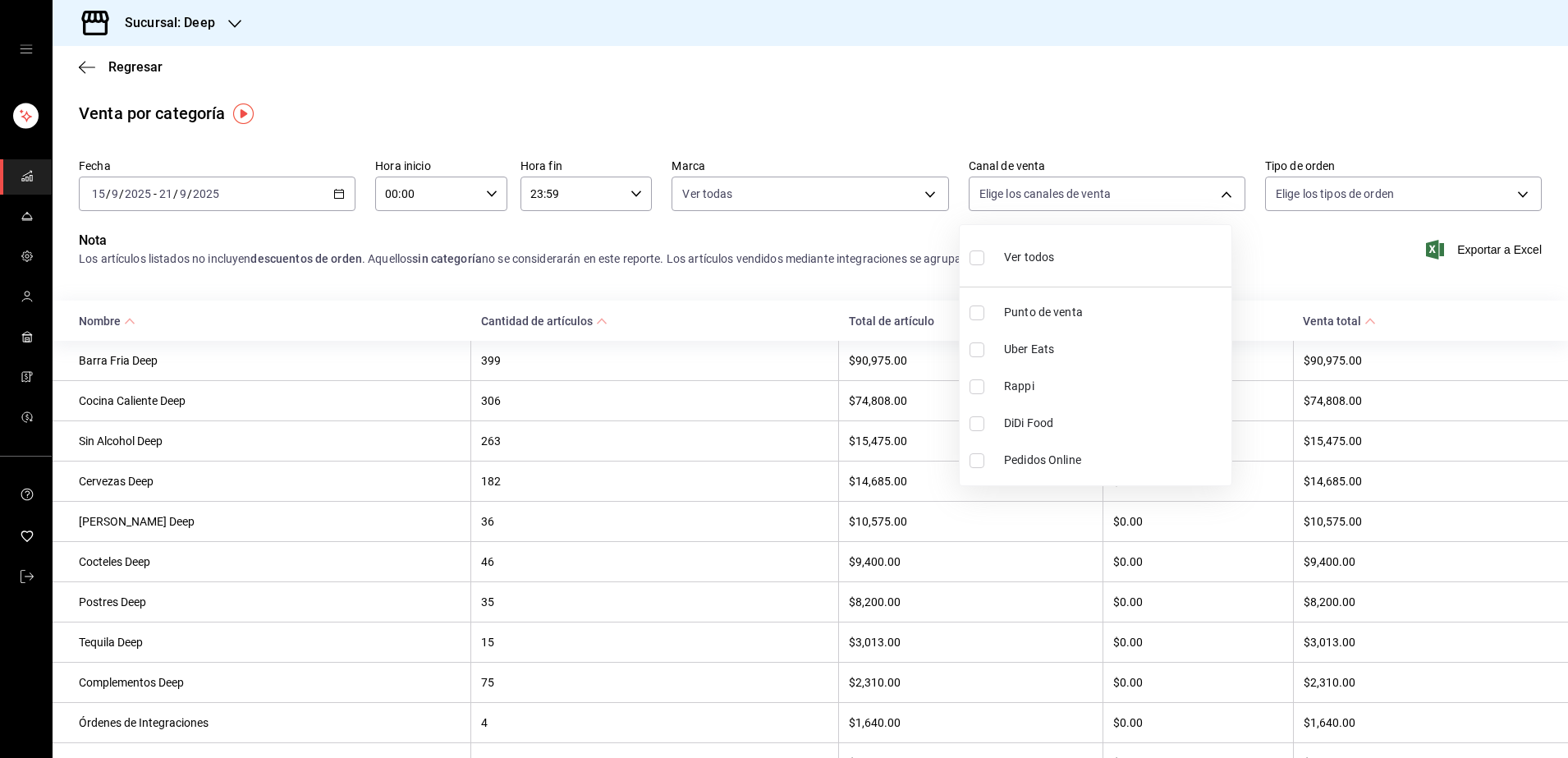
click at [977, 313] on input "checkbox" at bounding box center [977, 313] width 15 height 15
checkbox input "true"
type input "PARROT"
click at [1483, 202] on div at bounding box center [784, 379] width 1568 height 758
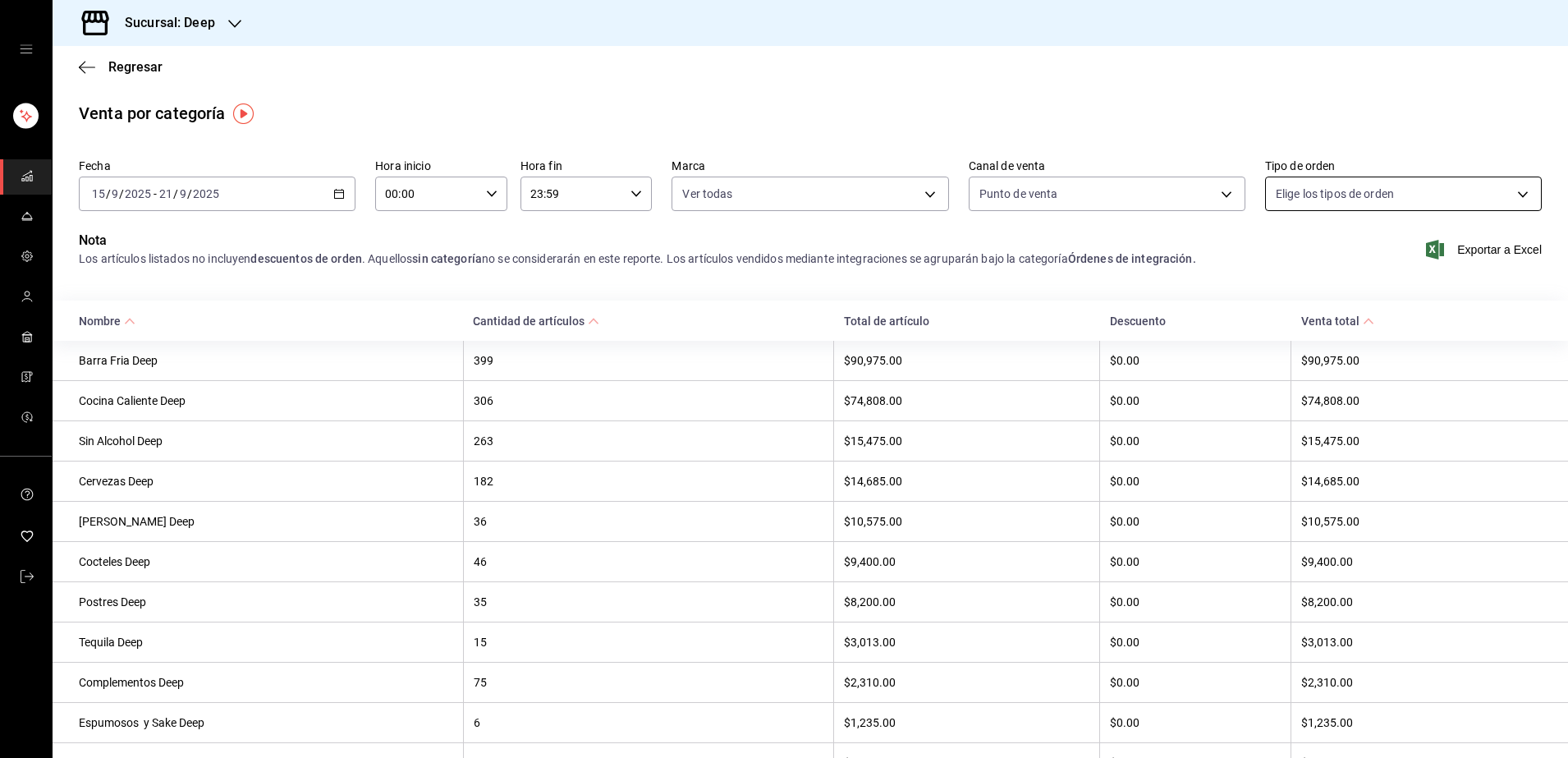
click at [1491, 190] on body "Sucursal: Deep Regresar Venta por categoría Fecha [DATE] [DATE] - [DATE] [DATE]…" at bounding box center [784, 379] width 1568 height 758
click at [1271, 316] on input "checkbox" at bounding box center [1270, 313] width 15 height 15
checkbox input "true"
type input "7a04b558-8fbb-41b2-89a7-5e52c752b43e"
click at [1375, 112] on div at bounding box center [784, 379] width 1568 height 758
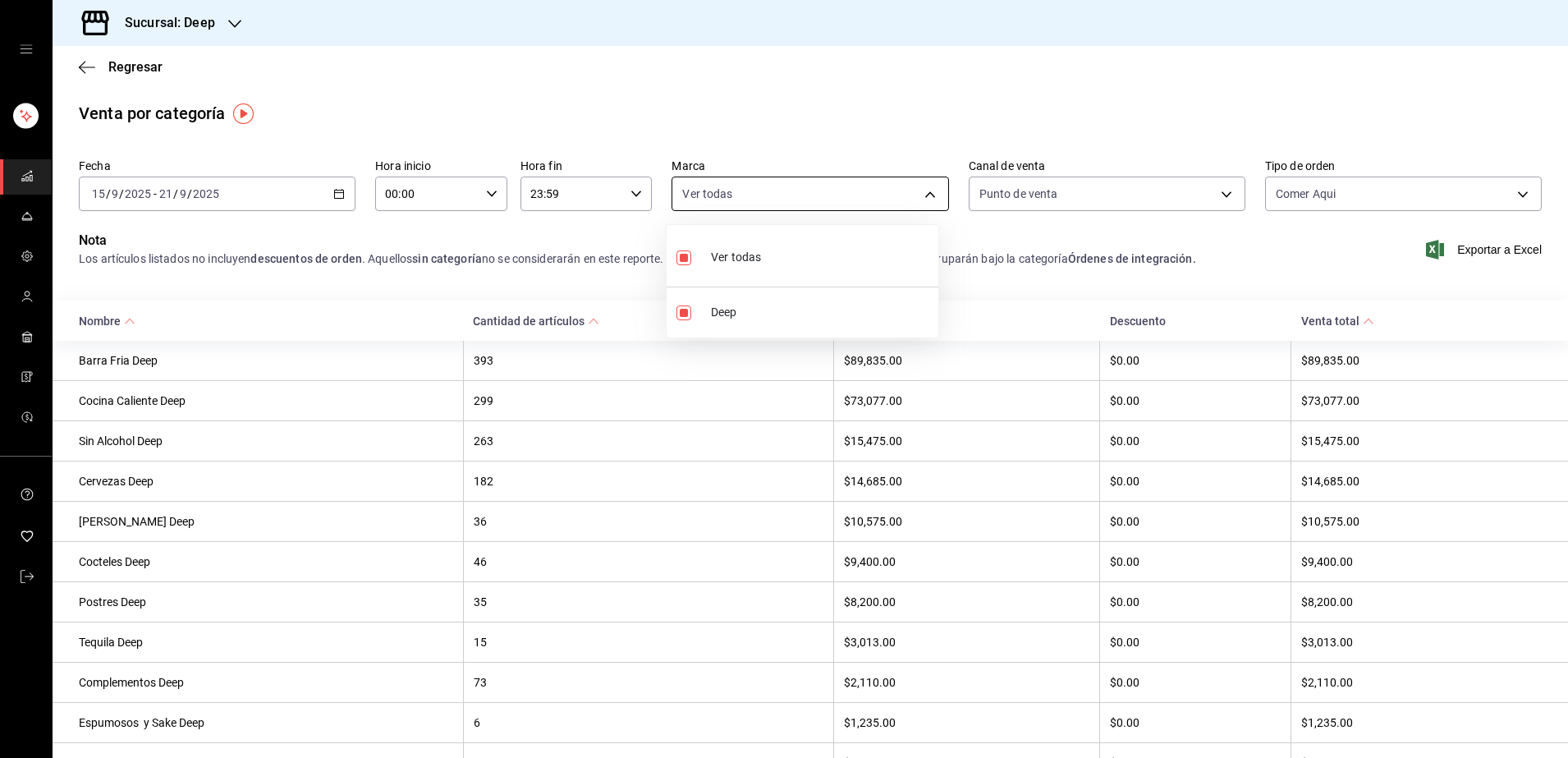
click at [924, 192] on body "Sucursal: Deep Regresar Venta por categoría Fecha [DATE] [DATE] - [DATE] [DATE]…" at bounding box center [784, 379] width 1568 height 758
click at [1213, 192] on div at bounding box center [784, 379] width 1568 height 758
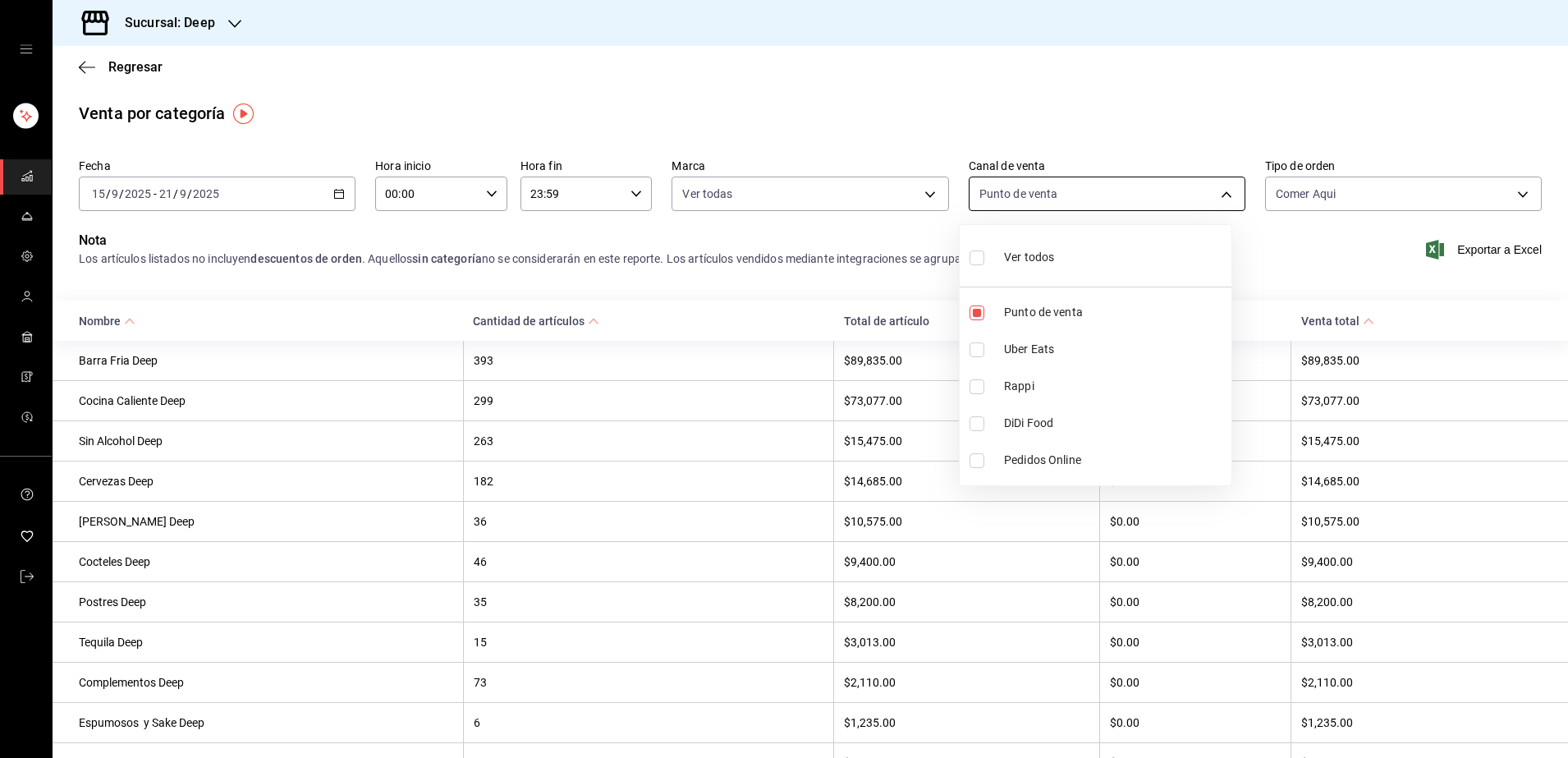
click at [1215, 195] on body "Sucursal: Deep Regresar Venta por categoría Fecha [DATE] [DATE] - [DATE] [DATE]…" at bounding box center [784, 379] width 1568 height 758
click at [988, 251] on label at bounding box center [980, 258] width 21 height 24
click at [984, 251] on input "checkbox" at bounding box center [977, 258] width 15 height 15
checkbox input "false"
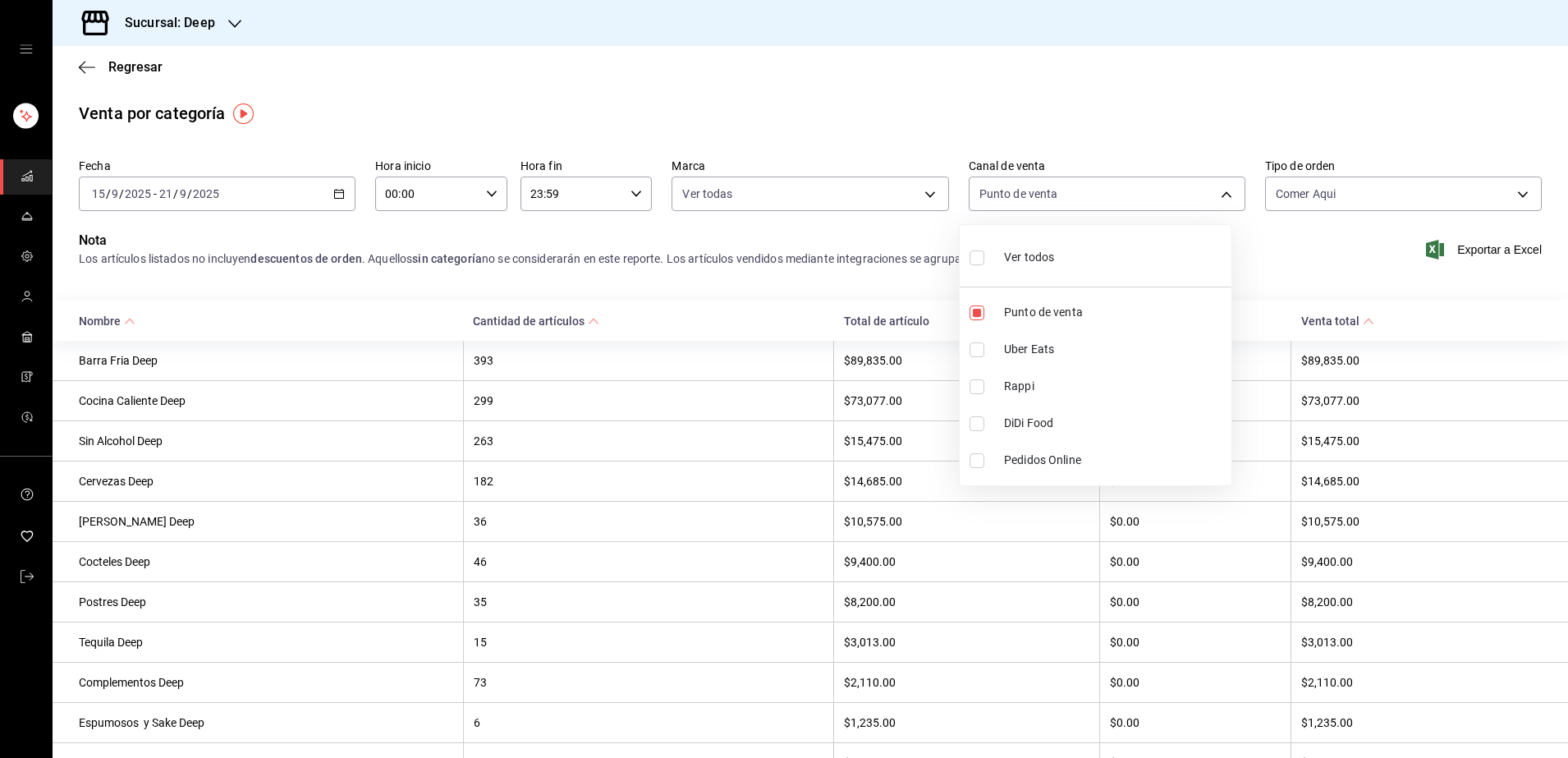
checkbox input "false"
click at [986, 258] on label at bounding box center [980, 258] width 21 height 24
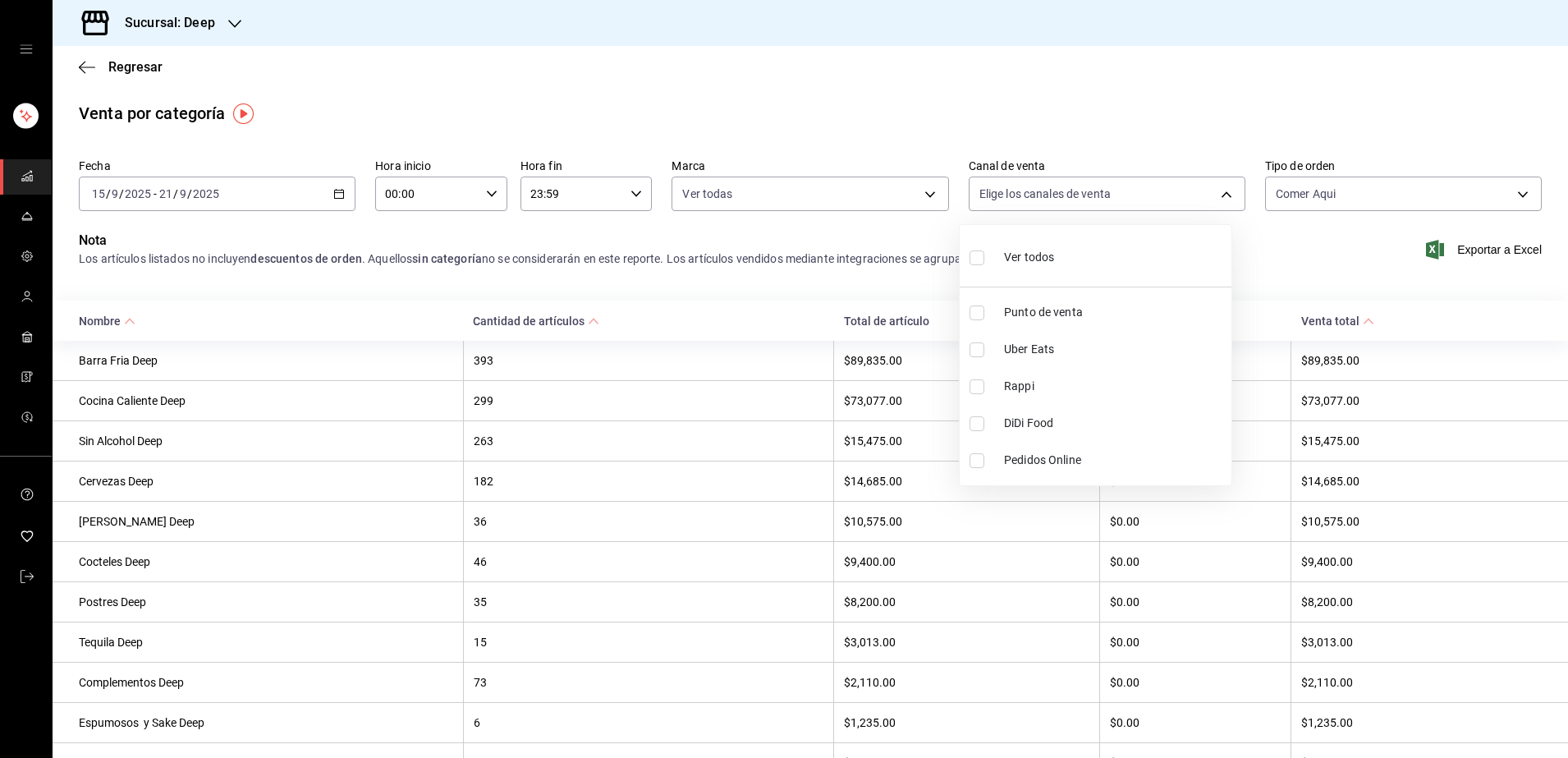
click at [984, 258] on input "checkbox" at bounding box center [977, 258] width 15 height 15
checkbox input "false"
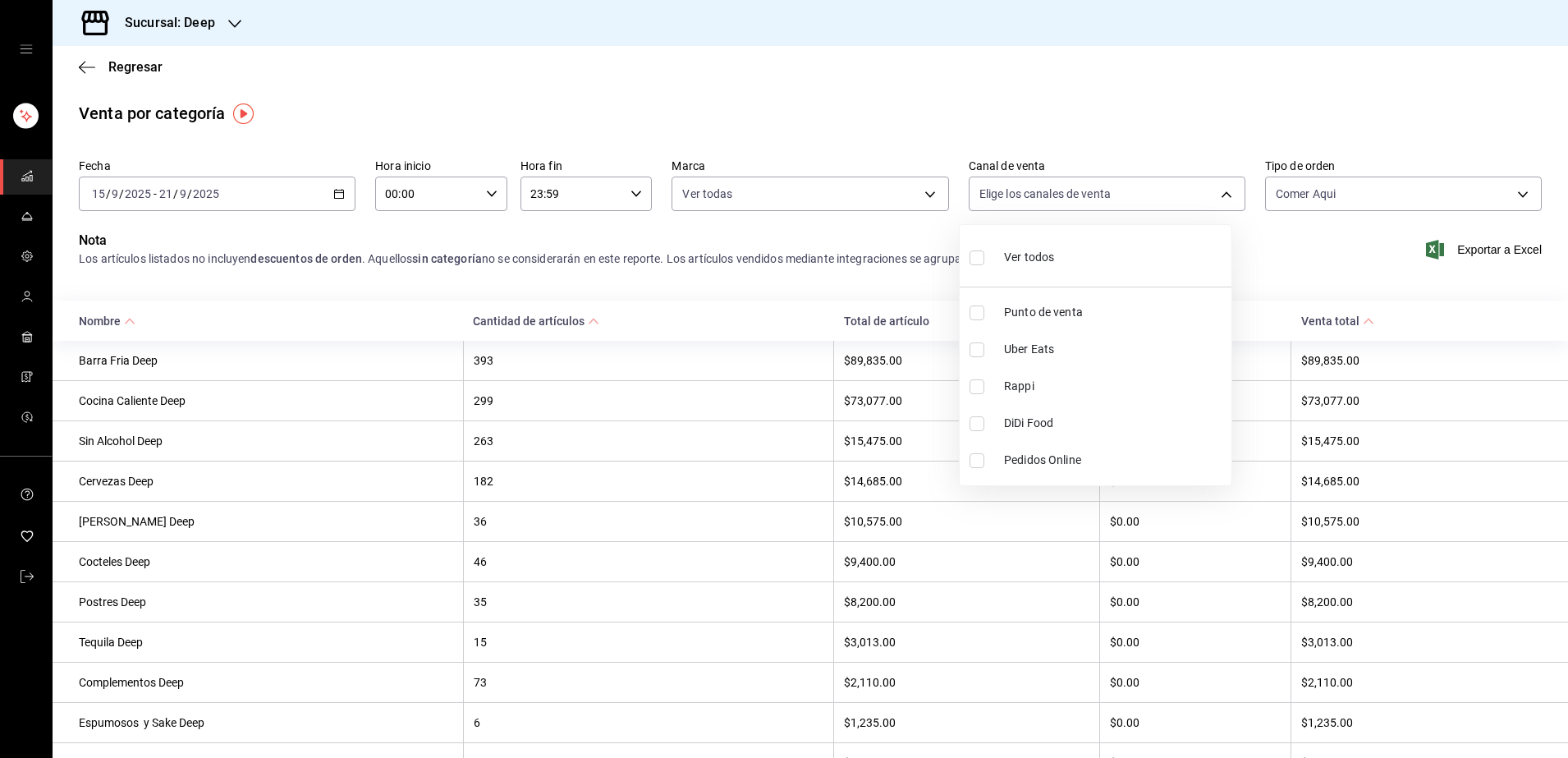
checkbox input "false"
click at [981, 259] on input "checkbox" at bounding box center [977, 258] width 15 height 15
checkbox input "true"
type input "PARROT,UBER_EATS,RAPPI,DIDI_FOOD,ONLINE"
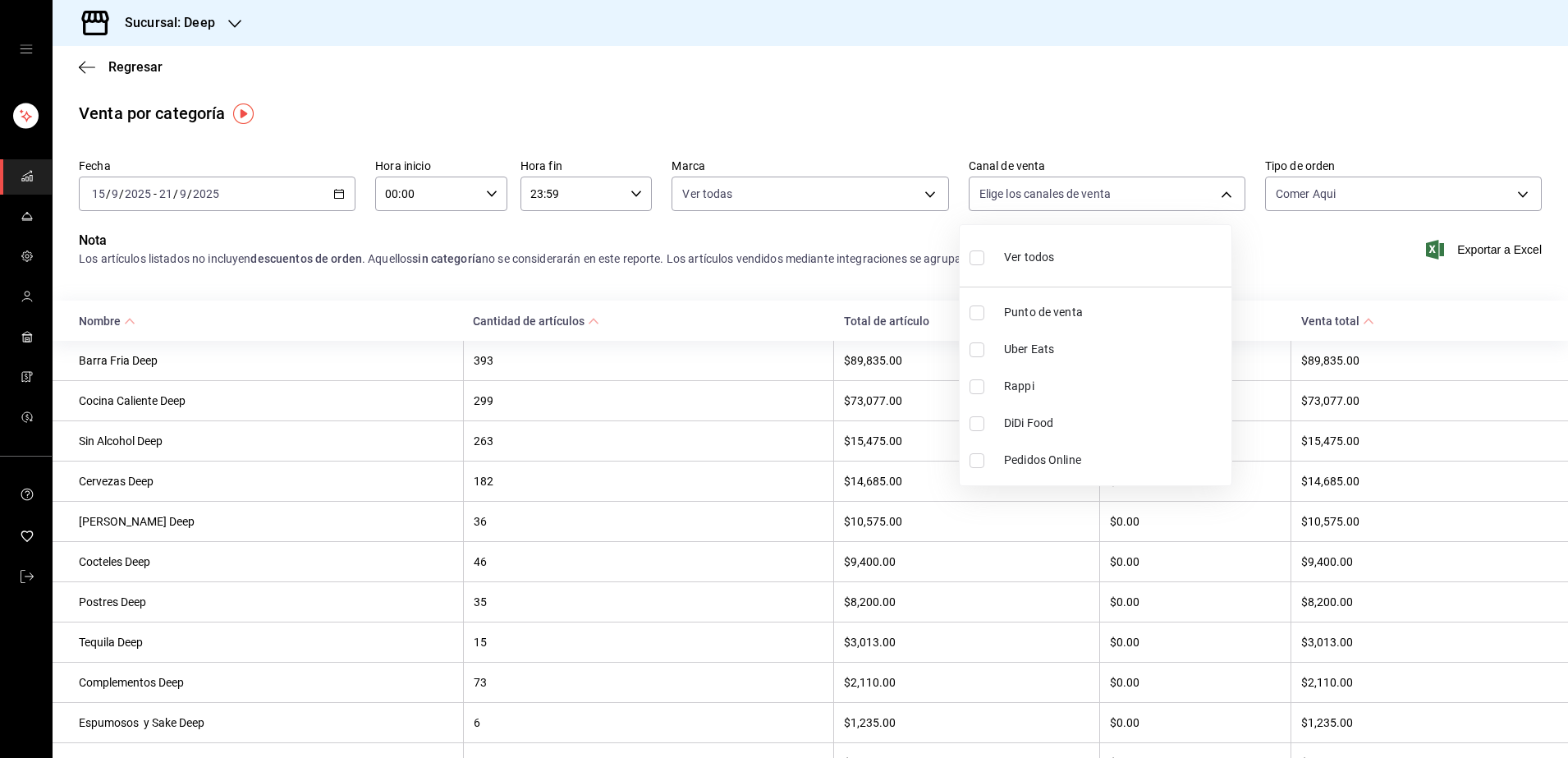
checkbox input "true"
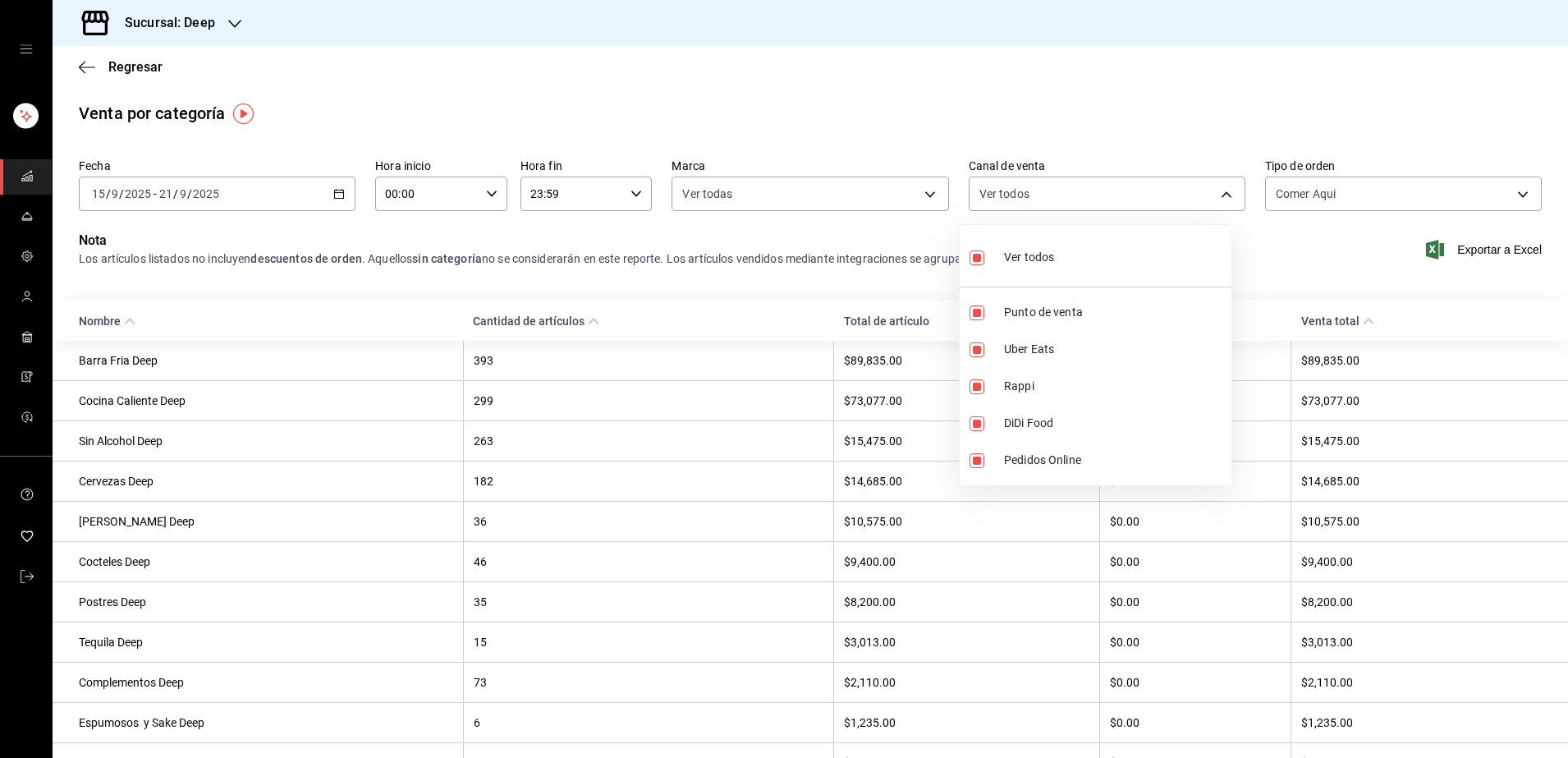
click at [1496, 195] on div at bounding box center [784, 379] width 1568 height 758
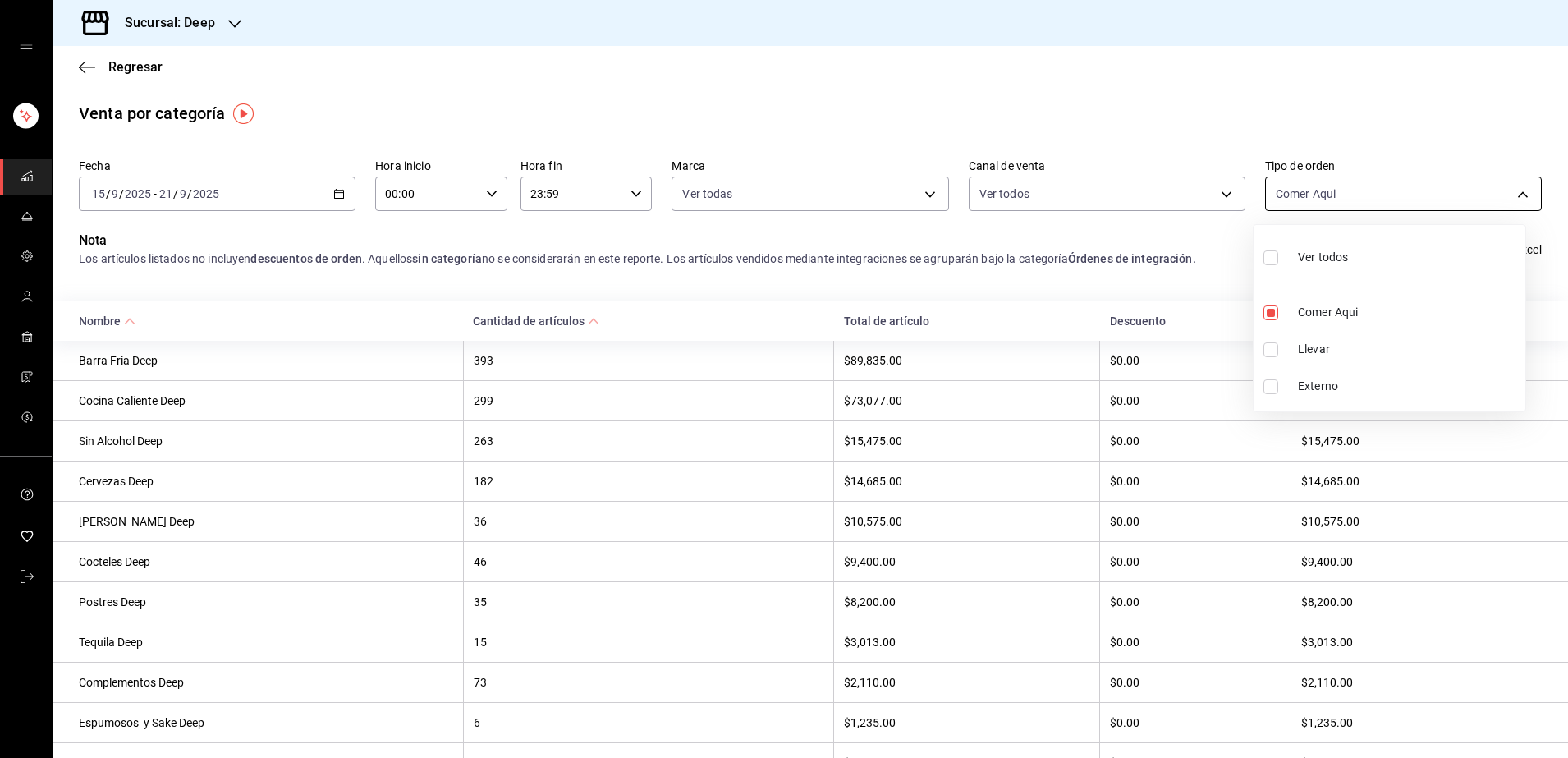
click at [1501, 198] on body "Sucursal: Deep Regresar Venta por categoría Fecha [DATE] [DATE] - [DATE] [DATE]…" at bounding box center [784, 379] width 1568 height 758
click at [1270, 259] on input "checkbox" at bounding box center [1270, 258] width 15 height 15
checkbox input "true"
type input "7a04b558-8fbb-41b2-89a7-5e52c752b43e,8bbf3d8a-a26d-4777-a0e2-7f3fe06659cd,EXTER…"
checkbox input "true"
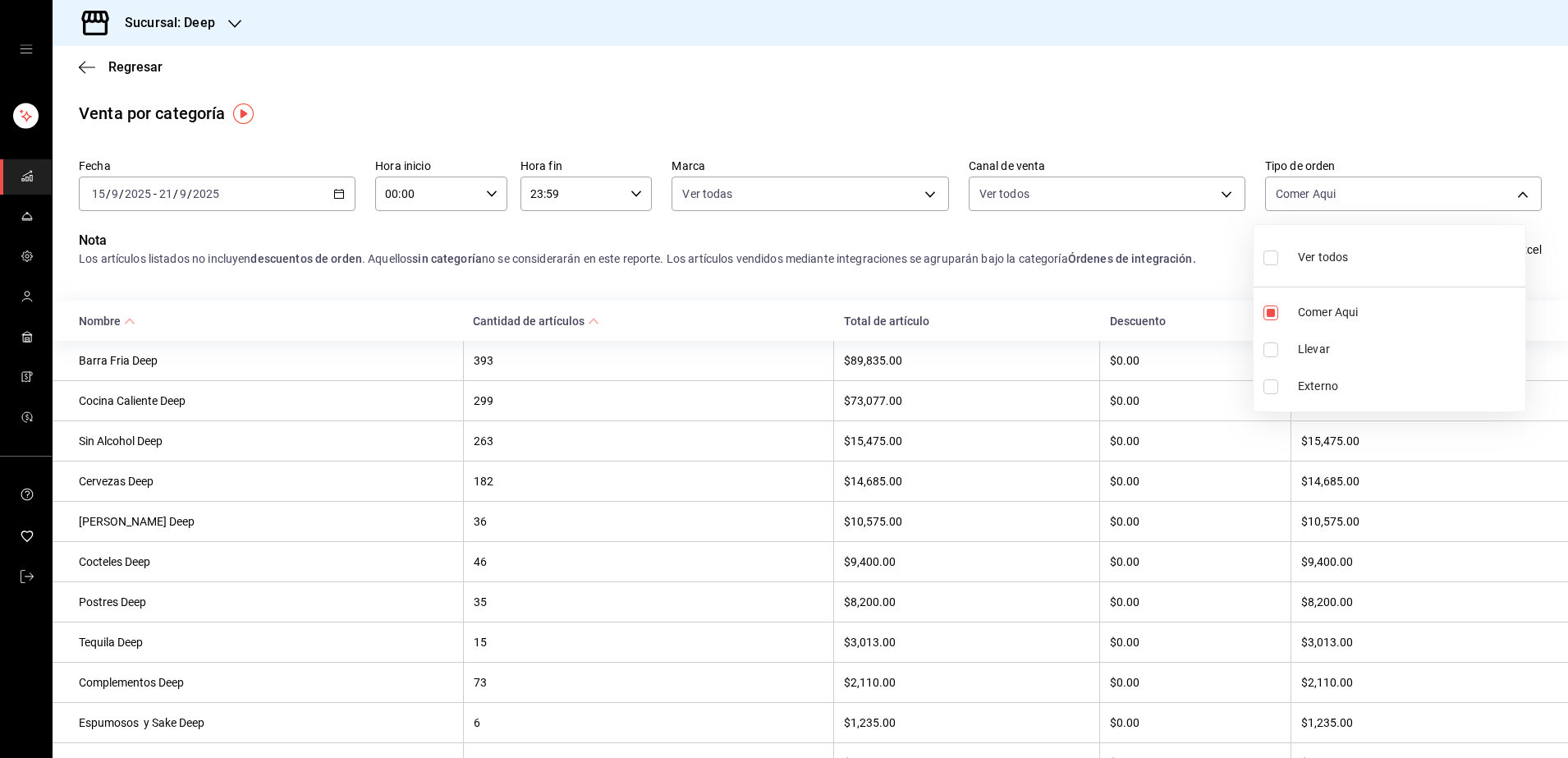
checkbox input "true"
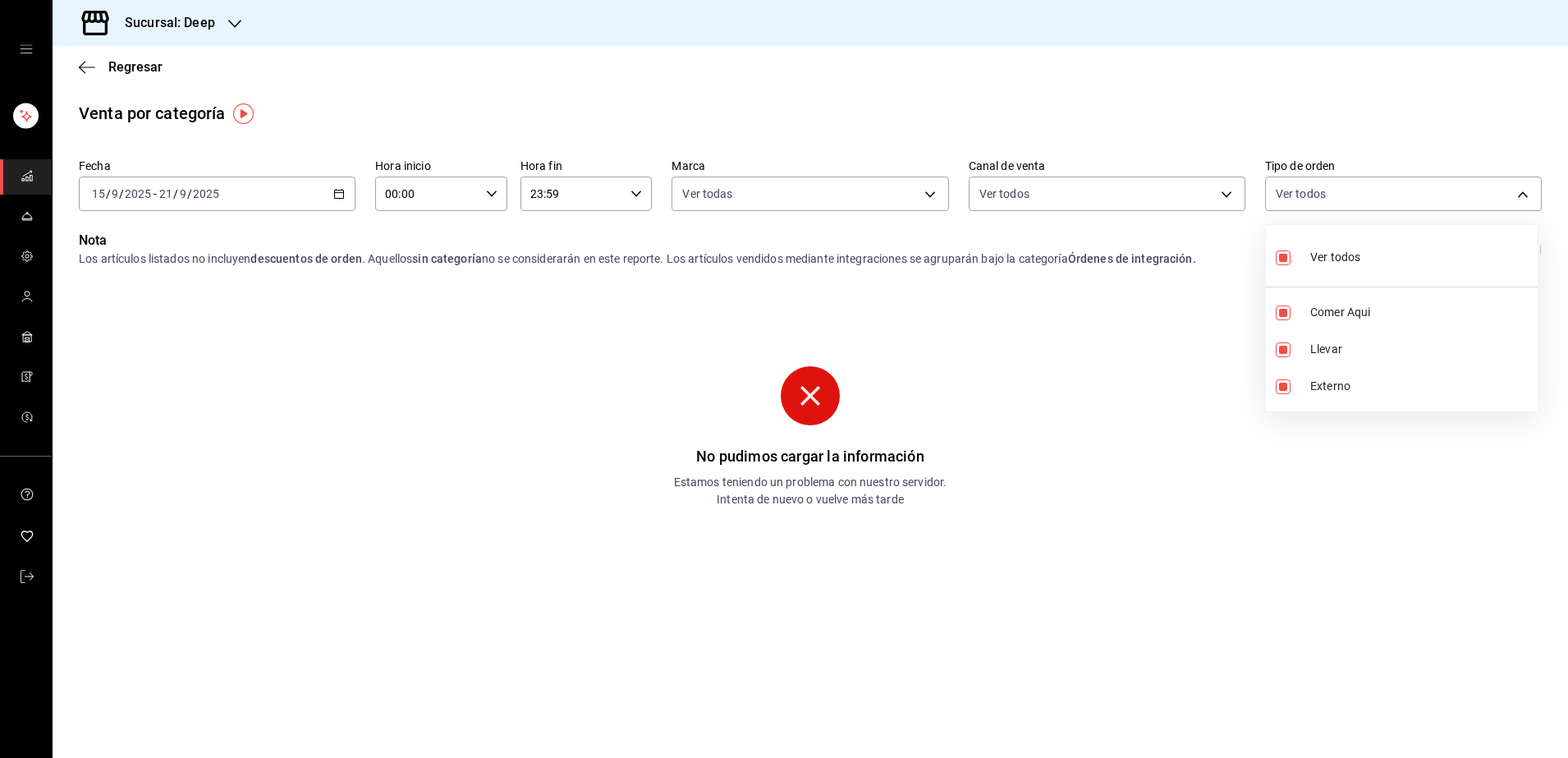
click at [822, 411] on div at bounding box center [784, 379] width 1568 height 758
drag, startPoint x: 821, startPoint y: 411, endPoint x: 759, endPoint y: 383, distance: 68.0
click at [759, 383] on div "No pudimos cargar la información Estamos teniendo un problema con nuestro servi…" at bounding box center [809, 450] width 492 height 169
click at [90, 58] on div "Regresar" at bounding box center [809, 67] width 1515 height 42
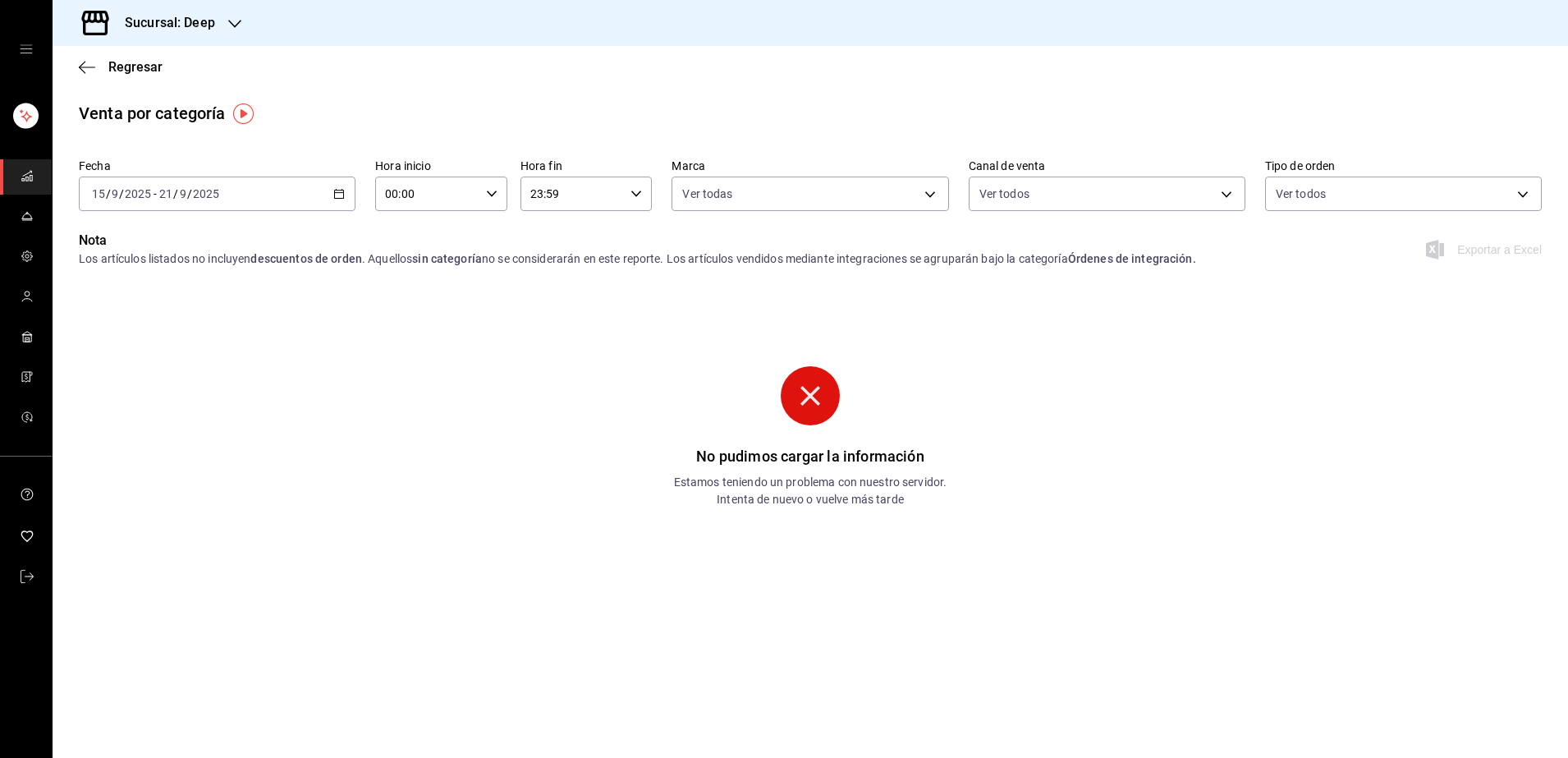
click at [91, 58] on div "Regresar" at bounding box center [809, 67] width 1515 height 42
click at [83, 71] on icon "button" at bounding box center [82, 66] width 6 height 12
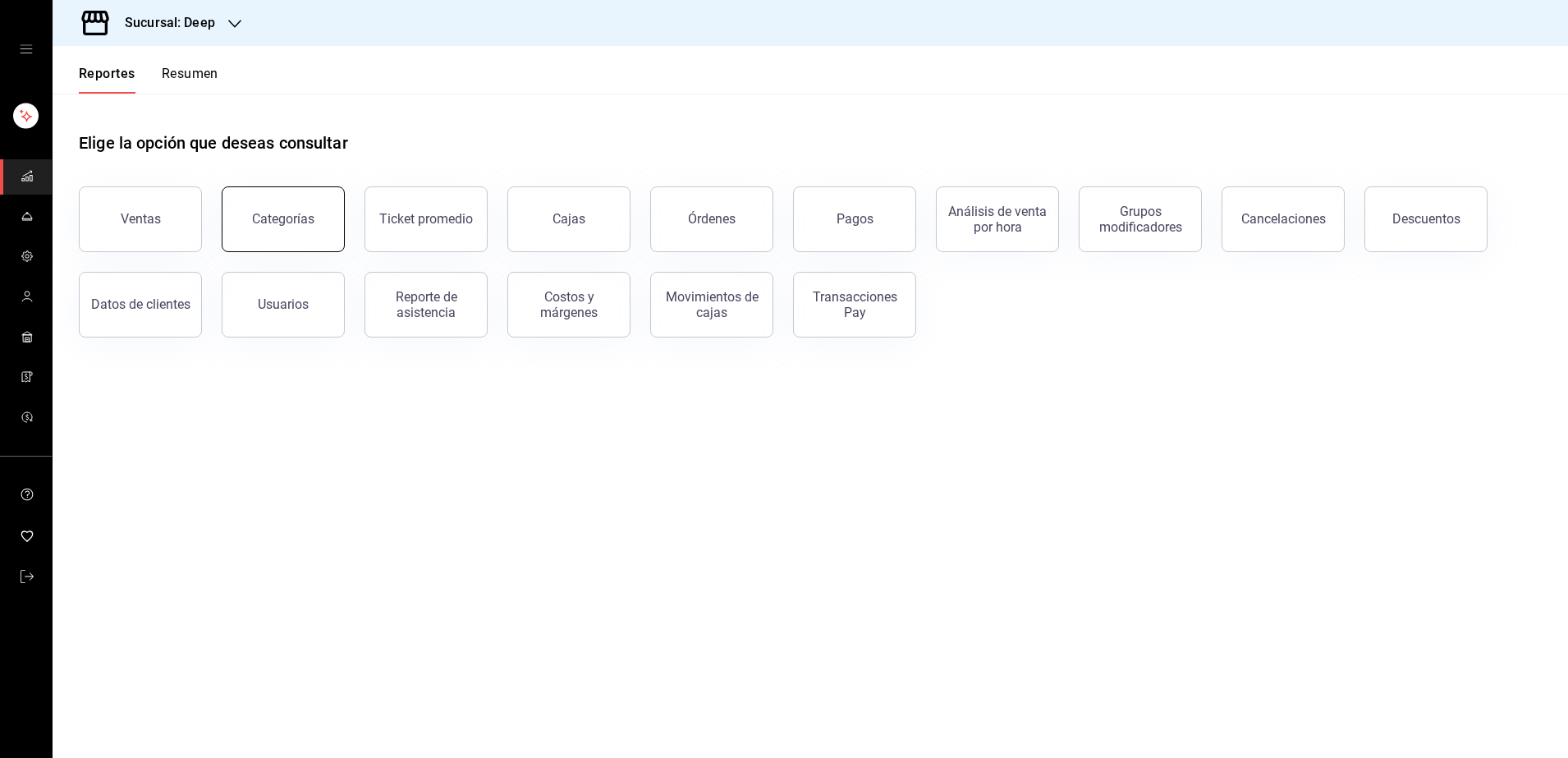
click at [309, 234] on button "Categorías" at bounding box center [283, 219] width 123 height 66
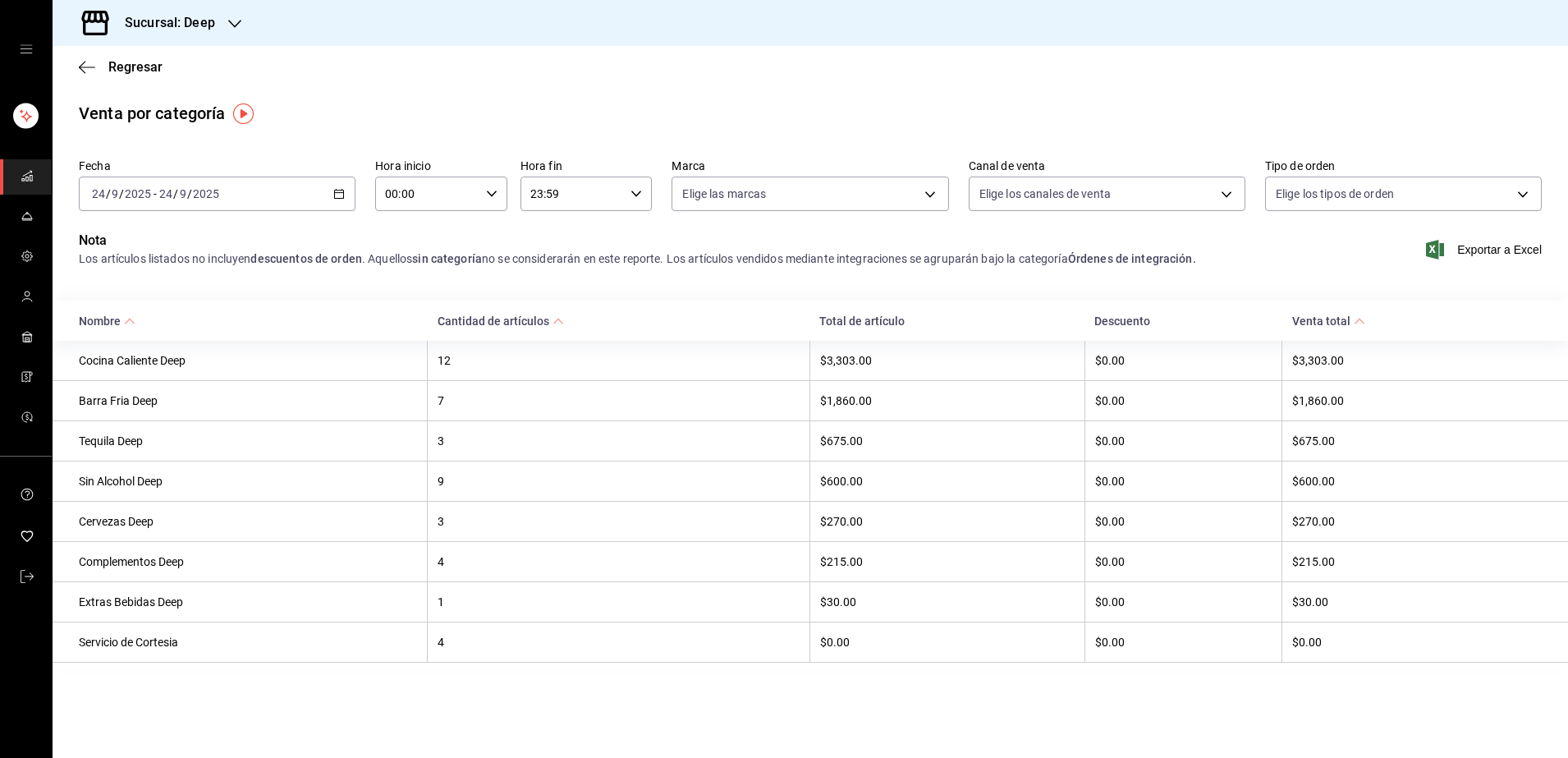
click at [291, 193] on div "[DATE] [DATE] - [DATE] [DATE]" at bounding box center [217, 194] width 277 height 35
click at [137, 431] on span "Rango de fechas" at bounding box center [156, 428] width 127 height 17
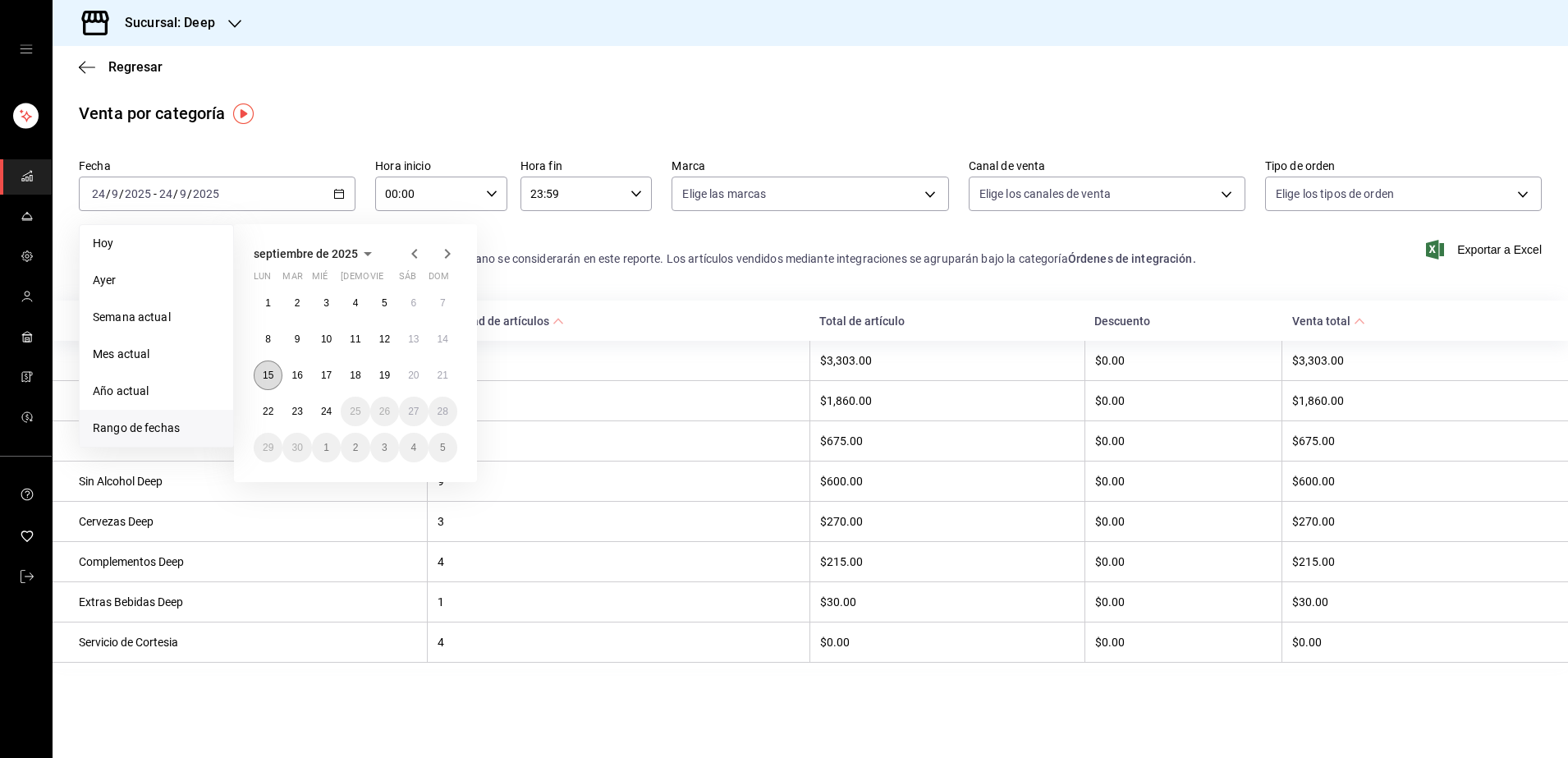
click at [264, 381] on button "15" at bounding box center [268, 375] width 28 height 29
click at [452, 379] on button "21" at bounding box center [443, 375] width 28 height 29
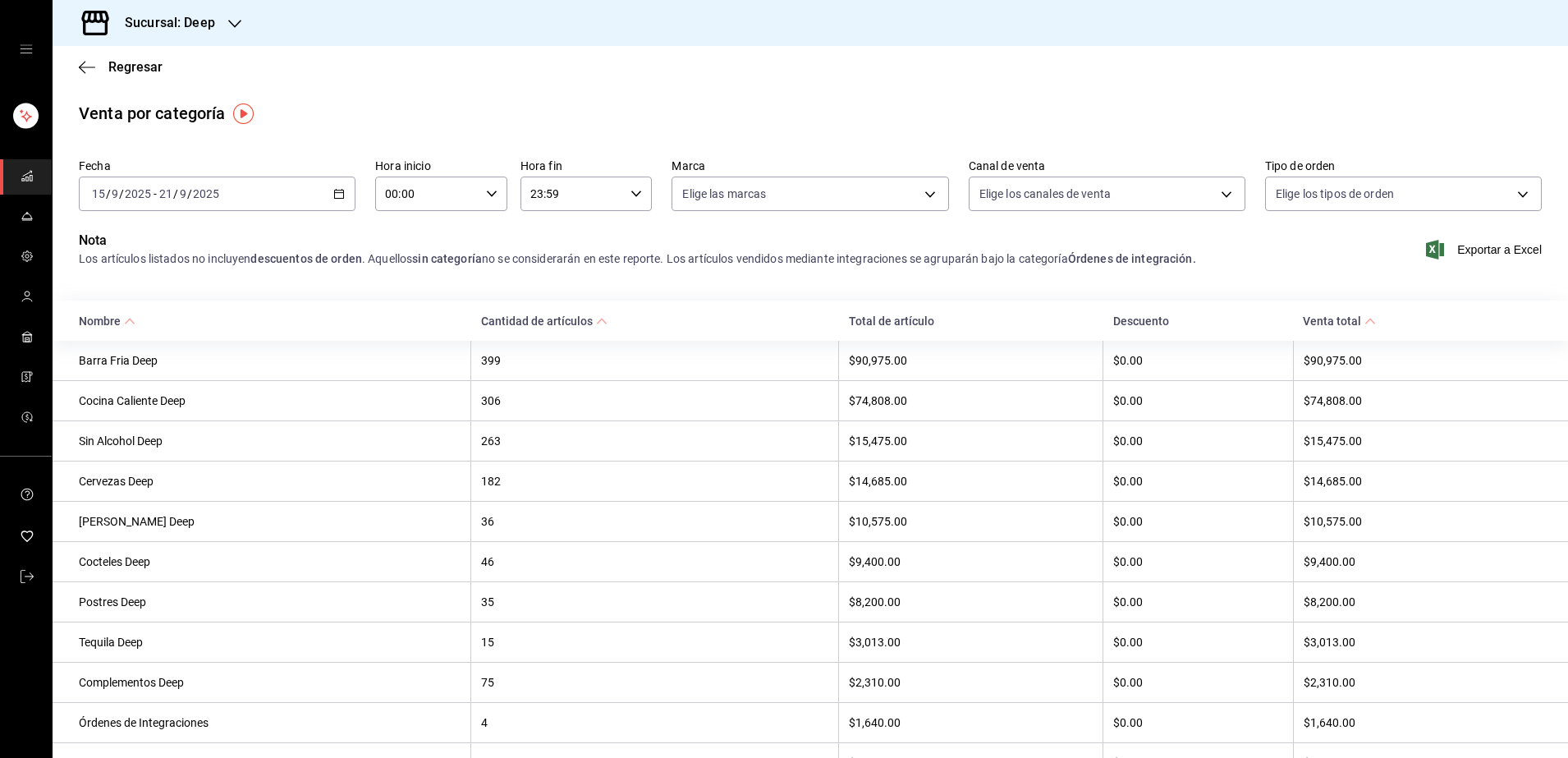
click at [147, 528] on div "[PERSON_NAME] Deep" at bounding box center [269, 522] width 381 height 13
drag, startPoint x: 360, startPoint y: 524, endPoint x: 368, endPoint y: 523, distance: 8.1
click at [368, 523] on div "[PERSON_NAME] Deep" at bounding box center [269, 522] width 381 height 13
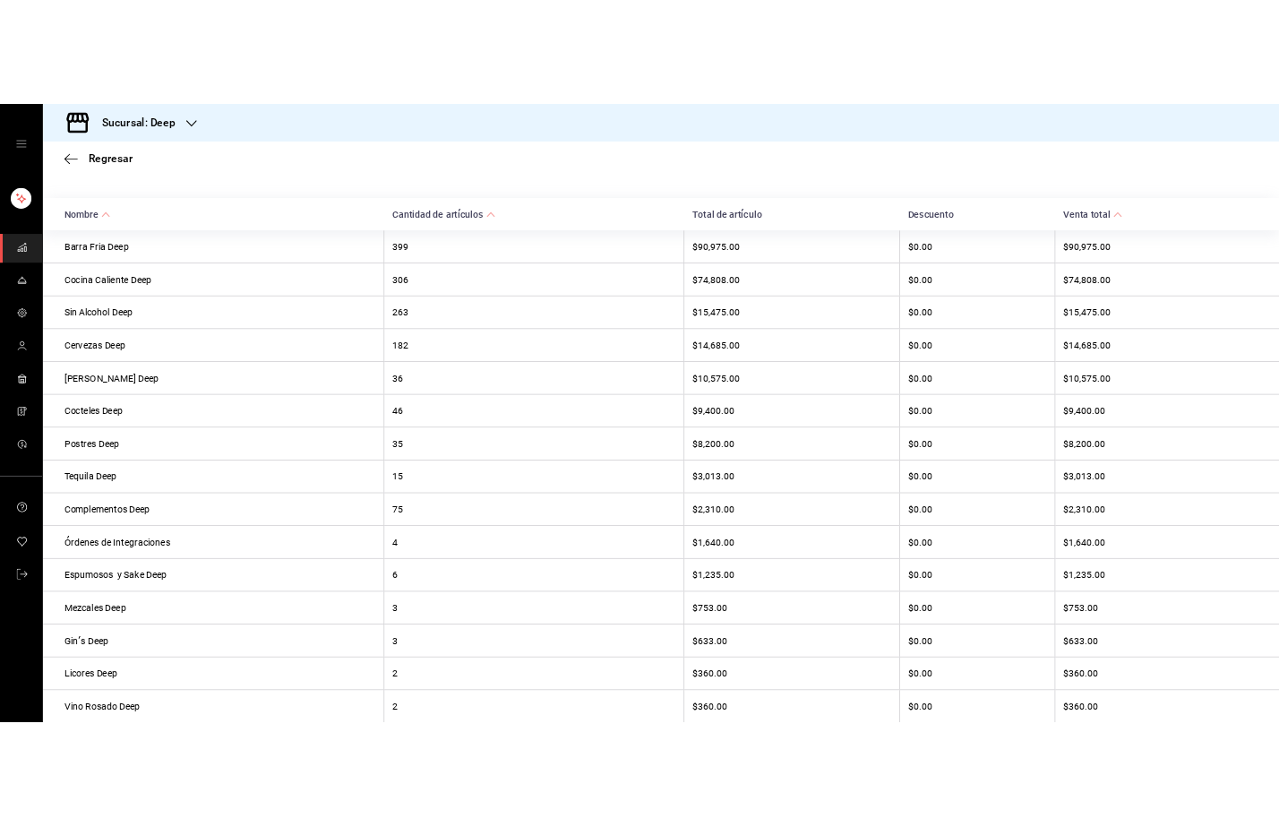
scroll to position [73, 0]
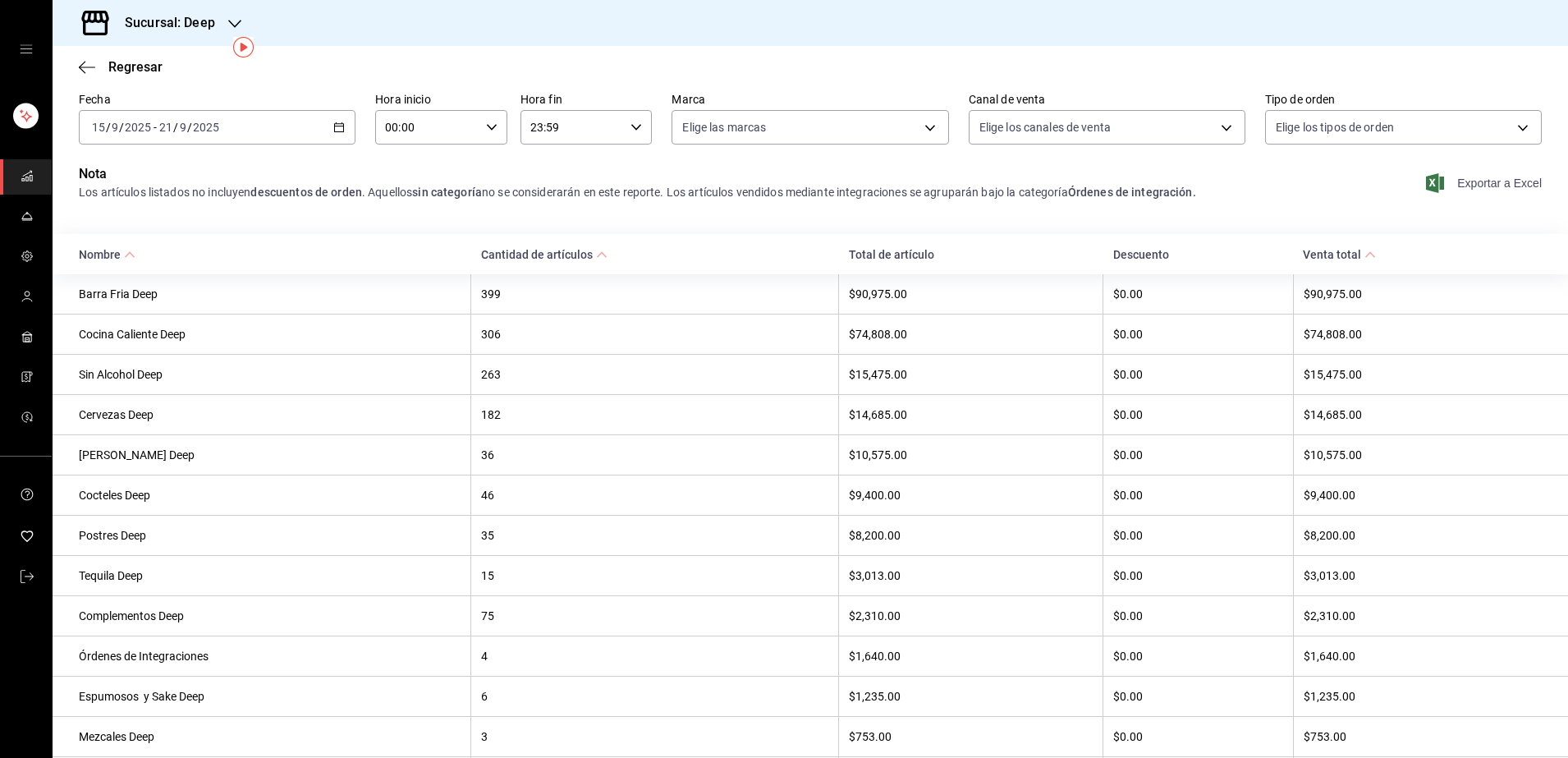
click at [1475, 182] on span "Exportar a Excel" at bounding box center [1485, 182] width 113 height 19
